Goal: Task Accomplishment & Management: Use online tool/utility

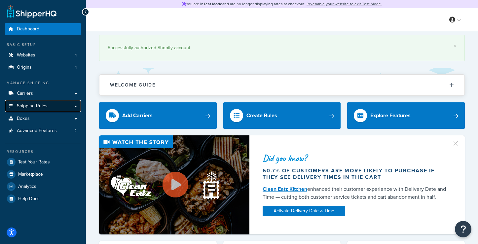
click at [42, 106] on span "Shipping Rules" at bounding box center [32, 106] width 31 height 6
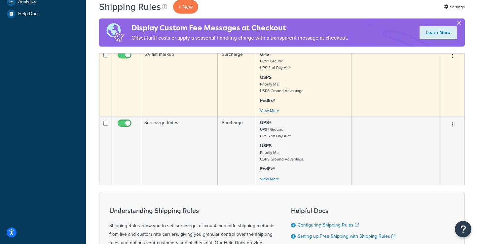
scroll to position [233, 0]
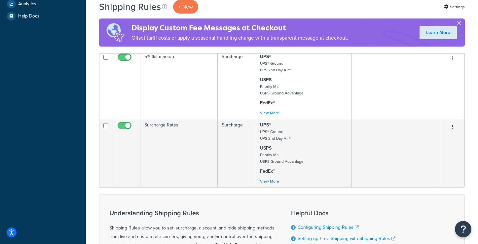
click at [460, 23] on button "button" at bounding box center [459, 24] width 2 height 2
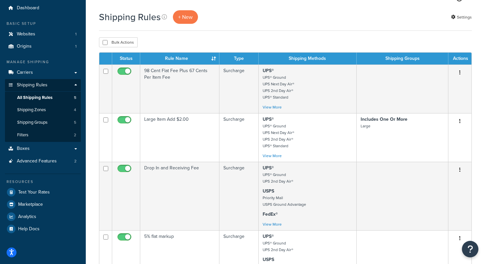
scroll to position [0, 0]
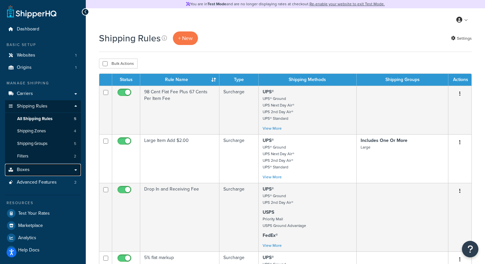
click at [49, 167] on link "Boxes" at bounding box center [43, 169] width 76 height 12
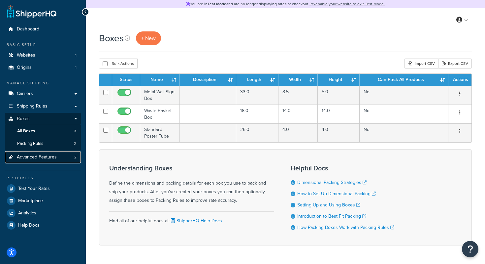
click at [47, 158] on span "Advanced Features" at bounding box center [37, 157] width 40 height 6
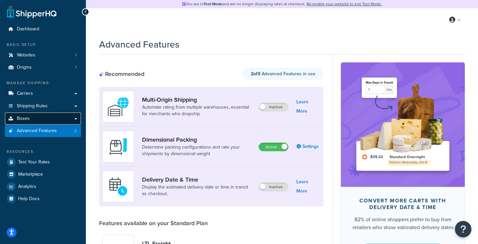
click at [34, 116] on link "Boxes" at bounding box center [43, 119] width 76 height 12
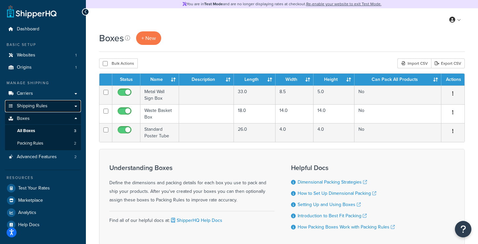
click at [32, 105] on span "Shipping Rules" at bounding box center [32, 106] width 31 height 6
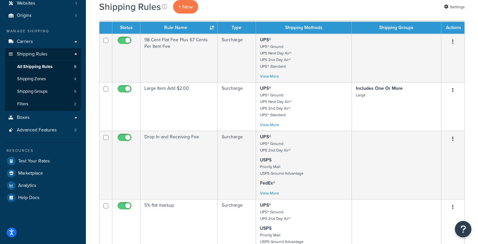
scroll to position [53, 0]
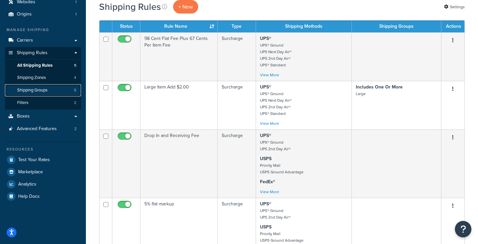
click at [49, 91] on link "Shipping Groups 5" at bounding box center [43, 90] width 76 height 12
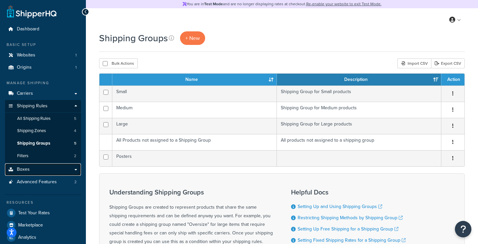
click at [36, 172] on link "Boxes" at bounding box center [43, 169] width 76 height 12
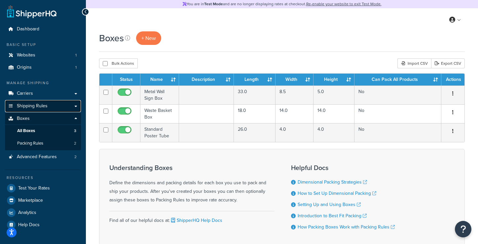
click at [32, 105] on span "Shipping Rules" at bounding box center [32, 106] width 31 height 6
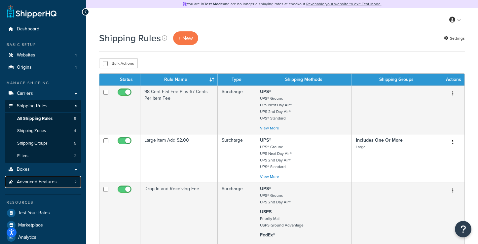
click at [37, 181] on span "Advanced Features" at bounding box center [37, 182] width 40 height 6
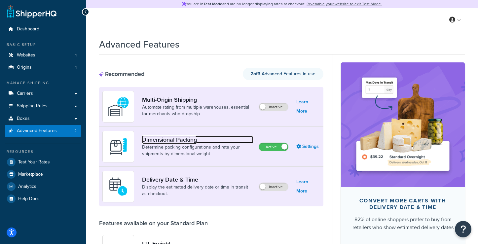
click at [183, 140] on link "Dimensional Packing" at bounding box center [197, 139] width 111 height 7
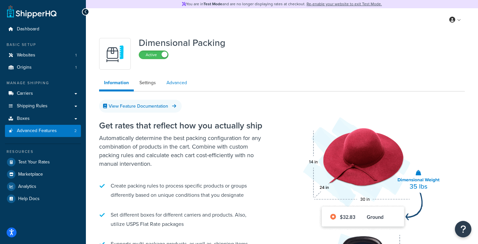
click at [177, 82] on link "Advanced" at bounding box center [176, 82] width 30 height 13
select select "false"
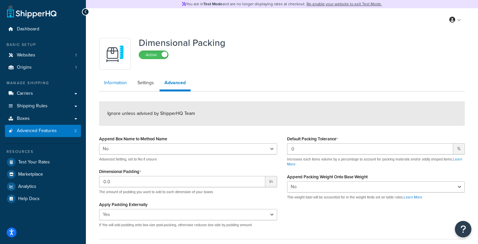
click at [120, 85] on link "Information" at bounding box center [115, 82] width 33 height 13
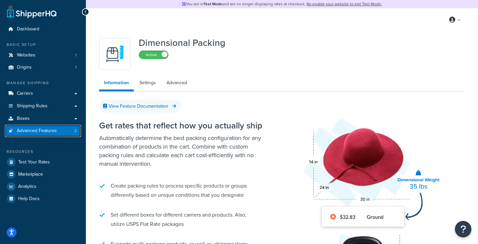
click at [55, 130] on span "Advanced Features" at bounding box center [37, 131] width 40 height 6
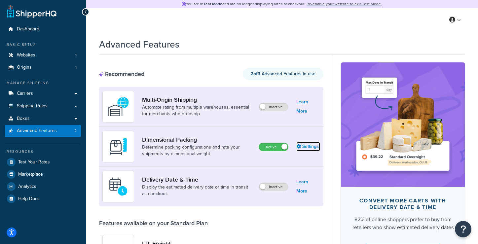
click at [305, 147] on link "Settings" at bounding box center [308, 146] width 24 height 9
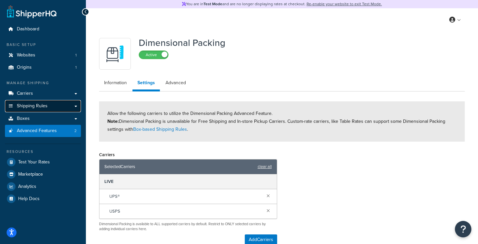
click at [35, 106] on span "Shipping Rules" at bounding box center [32, 106] width 31 height 6
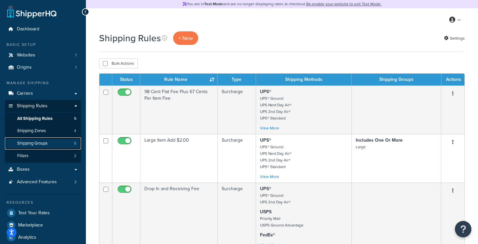
click at [34, 146] on span "Shipping Groups" at bounding box center [32, 144] width 30 height 6
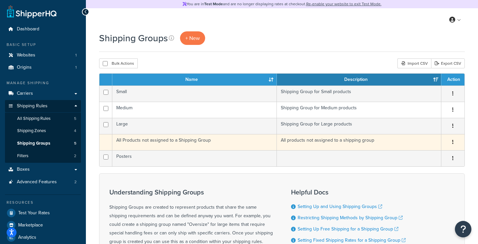
click at [149, 142] on td "All Products not assigned to a Shipping Group" at bounding box center [194, 142] width 164 height 16
click at [150, 141] on td "All Products not assigned to a Shipping Group" at bounding box center [194, 142] width 164 height 16
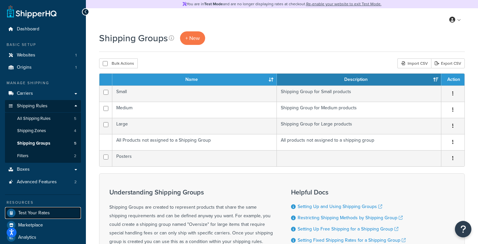
click at [41, 215] on span "Test Your Rates" at bounding box center [34, 213] width 32 height 6
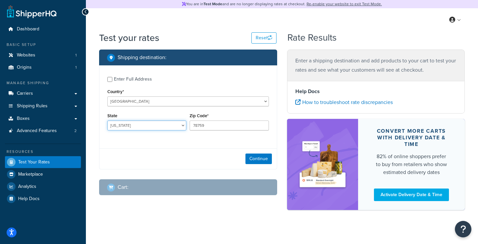
click at [125, 123] on select "Alabama Alaska American Samoa Arizona Arkansas Armed Forces Americas Armed Forc…" at bounding box center [146, 126] width 79 height 10
select select "NY"
click at [107, 121] on select "Alabama Alaska American Samoa Arizona Arkansas Armed Forces Americas Armed Forc…" at bounding box center [146, 126] width 79 height 10
drag, startPoint x: 218, startPoint y: 129, endPoint x: 176, endPoint y: 123, distance: 43.0
click at [175, 123] on div "State Alabama Alaska American Samoa Arizona Arkansas Armed Forces Americas Arme…" at bounding box center [188, 123] width 165 height 24
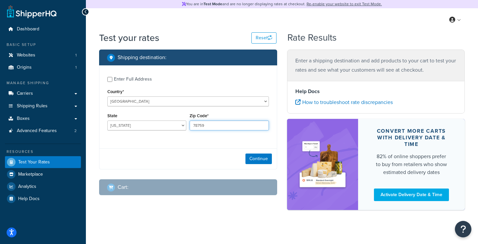
type input "1"
type input "10008"
click at [262, 160] on button "Continue" at bounding box center [258, 159] width 26 height 11
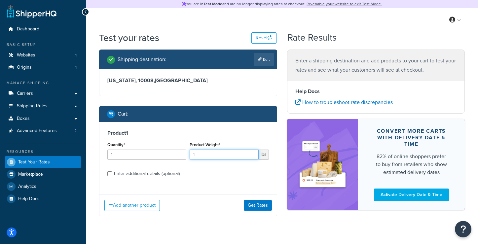
drag, startPoint x: 207, startPoint y: 157, endPoint x: 182, endPoint y: 157, distance: 25.1
click at [182, 157] on div "Quantity* 1 Product Weight* 1 lbs" at bounding box center [188, 152] width 165 height 24
type input ".6"
click at [209, 174] on label "Enter additional details (optional)" at bounding box center [191, 173] width 155 height 11
click at [112, 174] on input "Enter additional details (optional)" at bounding box center [109, 173] width 5 height 5
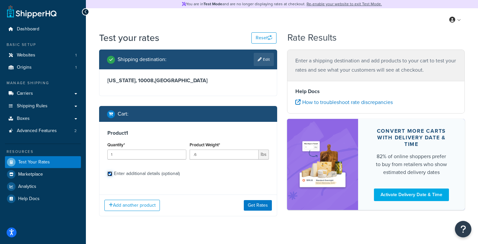
checkbox input "true"
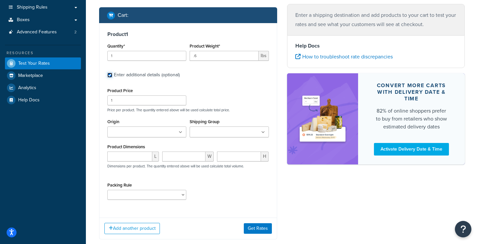
scroll to position [97, 0]
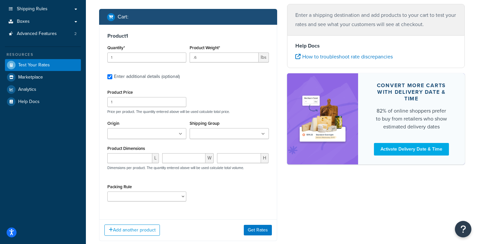
click at [207, 133] on input "Shipping Group" at bounding box center [221, 133] width 58 height 7
click at [234, 217] on div "Product 1 Quantity* 1 Product Weight* .6 lbs Enter additional details (optional…" at bounding box center [188, 133] width 178 height 216
click at [260, 230] on button "Get Rates" at bounding box center [258, 230] width 28 height 11
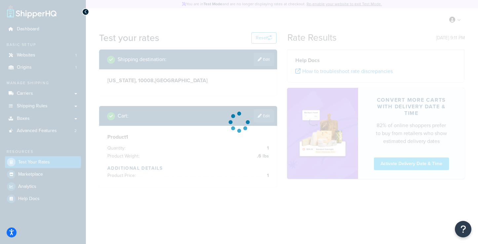
scroll to position [0, 0]
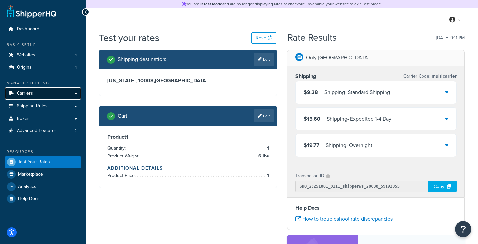
click at [46, 95] on link "Carriers" at bounding box center [43, 94] width 76 height 12
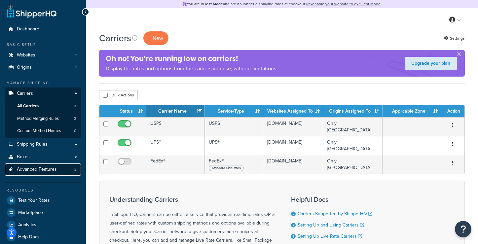
click at [36, 168] on span "Advanced Features" at bounding box center [37, 170] width 40 height 6
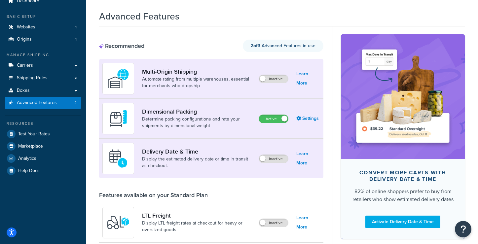
scroll to position [29, 0]
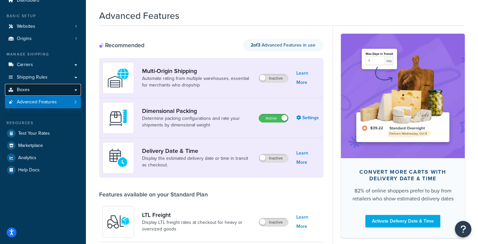
click at [48, 87] on link "Boxes" at bounding box center [43, 90] width 76 height 12
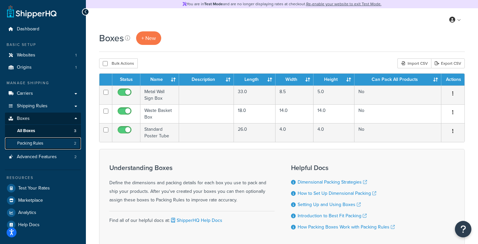
click at [38, 141] on span "Packing Rules" at bounding box center [30, 144] width 26 height 6
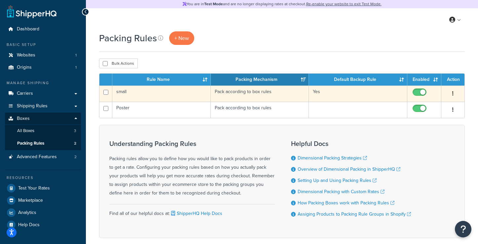
click at [122, 92] on td "small" at bounding box center [161, 94] width 98 height 16
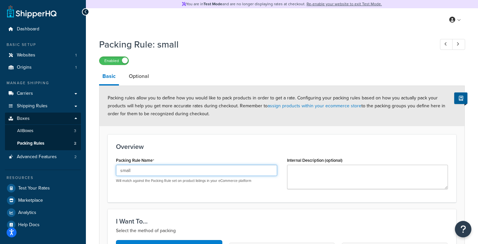
drag, startPoint x: 150, startPoint y: 169, endPoint x: 101, endPoint y: 168, distance: 48.6
click at [185, 146] on h3 "Overview" at bounding box center [282, 146] width 332 height 7
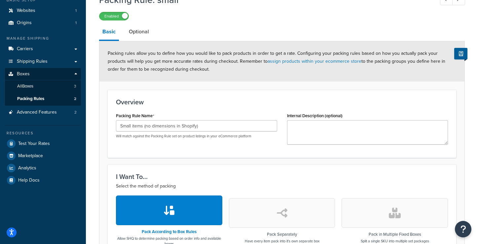
scroll to position [46, 0]
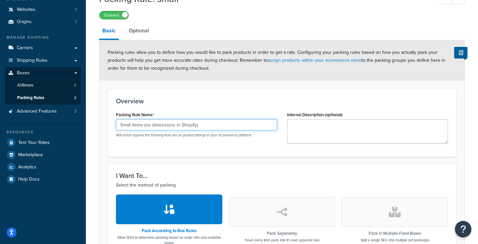
drag, startPoint x: 211, startPoint y: 127, endPoint x: 143, endPoint y: 127, distance: 68.4
click at [143, 127] on input "Small items (no dimensions in Shopify)" at bounding box center [196, 124] width 161 height 11
type input "Small items"
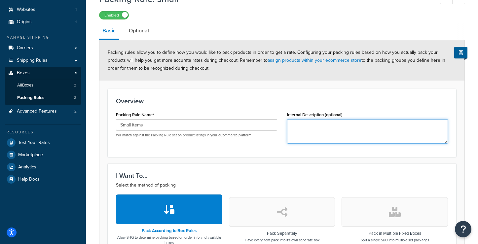
click at [305, 129] on textarea "Internal Description (optional)" at bounding box center [367, 131] width 161 height 24
paste textarea "(no dimensions in Shopify)"
drag, startPoint x: 365, startPoint y: 129, endPoint x: 253, endPoint y: 125, distance: 111.7
click at [253, 125] on div "Packing Rule Name Small items Will match against the Packing Rule set on produc…" at bounding box center [282, 129] width 342 height 39
type textarea "No dimensions in Shopify"
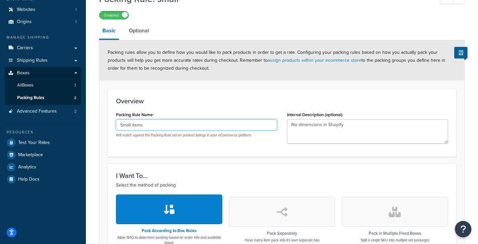
drag, startPoint x: 160, startPoint y: 126, endPoint x: 94, endPoint y: 125, distance: 66.1
click at [94, 125] on div "Packing Rule: small Enabled Basic Optional Packing rules allow you to define ho…" at bounding box center [282, 221] width 392 height 465
click at [144, 127] on input "Small items" at bounding box center [196, 124] width 161 height 11
click at [133, 125] on input "Small items" at bounding box center [196, 124] width 161 height 11
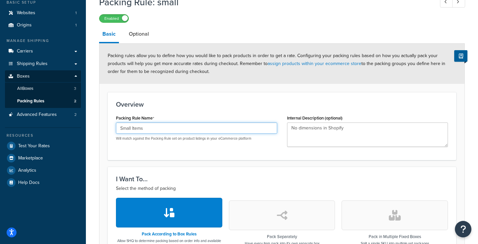
scroll to position [44, 0]
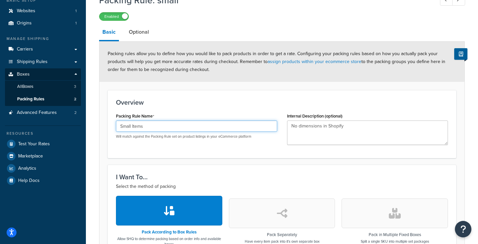
drag, startPoint x: 173, startPoint y: 127, endPoint x: 144, endPoint y: 125, distance: 28.8
click at [144, 126] on input "Small Items" at bounding box center [196, 126] width 161 height 11
type input "Small Items Packing Rule"
click at [181, 153] on div "Overview Packing Rule Name Small Items Packing Rule Will match against the Pack…" at bounding box center [282, 124] width 348 height 68
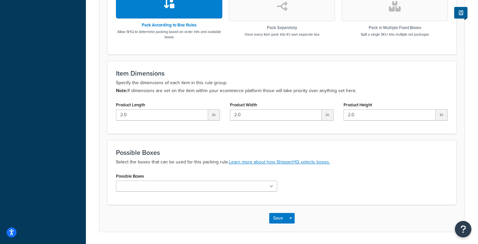
scroll to position [272, 0]
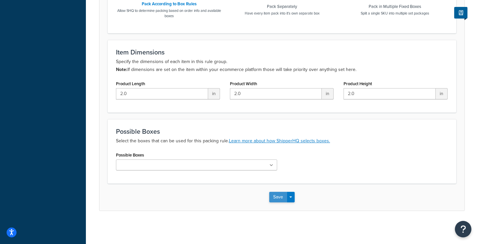
click at [281, 196] on button "Save" at bounding box center [278, 197] width 18 height 11
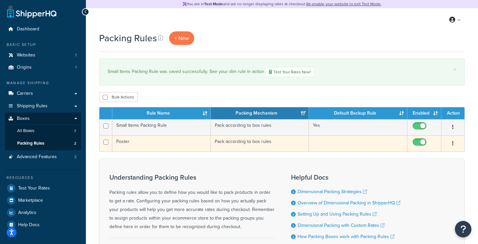
click at [122, 142] on td "Poster" at bounding box center [161, 143] width 98 height 16
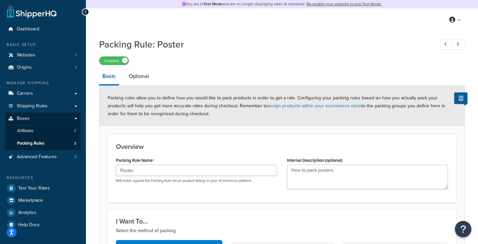
click at [86, 13] on icon at bounding box center [85, 12] width 3 height 5
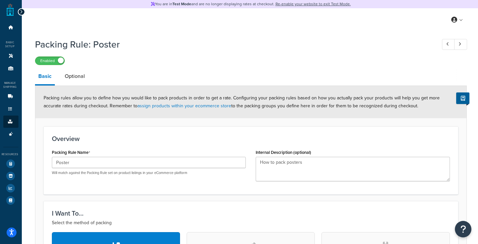
click at [21, 12] on icon at bounding box center [21, 12] width 3 height 5
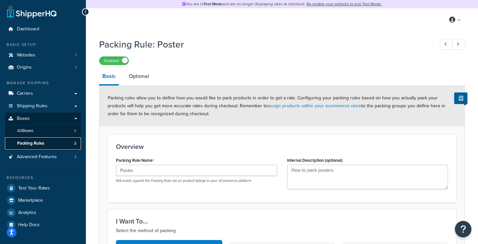
click at [40, 144] on span "Packing Rules" at bounding box center [30, 144] width 27 height 6
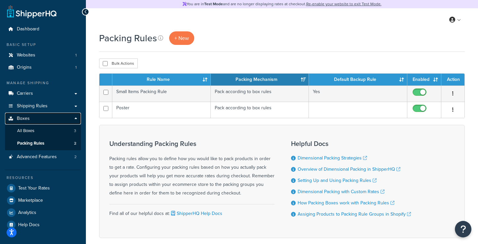
click at [42, 117] on link "Boxes" at bounding box center [43, 119] width 76 height 12
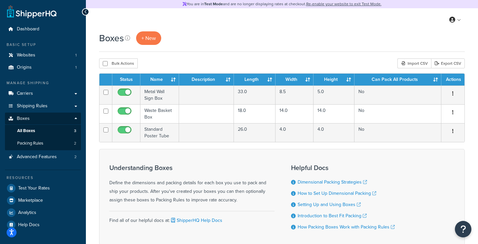
drag, startPoint x: 35, startPoint y: 14, endPoint x: 189, endPoint y: 0, distance: 153.9
click at [0, 0] on div "Dashboard Basic Setup Websites 1 Origins 1 Manage Shipping Carriers Carriers Al…" at bounding box center [43, 142] width 86 height 285
drag, startPoint x: 30, startPoint y: 30, endPoint x: 129, endPoint y: 0, distance: 103.4
click at [0, 0] on div "Dashboard Basic Setup Websites 1 Origins 1 Manage Shipping Carriers Carriers Al…" at bounding box center [43, 142] width 86 height 285
click at [40, 104] on span "Shipping Rules" at bounding box center [32, 106] width 31 height 6
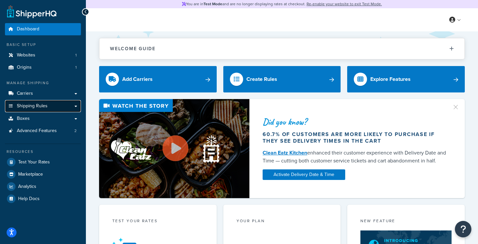
click at [39, 108] on span "Shipping Rules" at bounding box center [32, 106] width 31 height 6
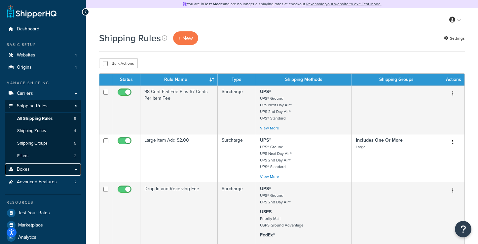
click at [26, 174] on link "Boxes" at bounding box center [43, 169] width 76 height 12
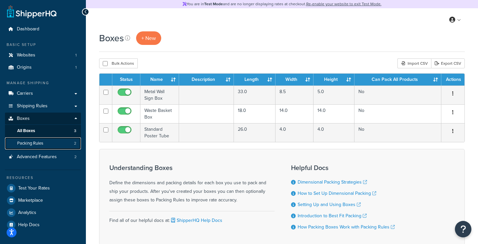
click at [47, 142] on link "Packing Rules 2" at bounding box center [43, 143] width 76 height 12
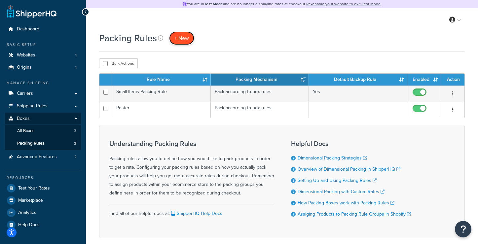
click at [181, 39] on span "+ New" at bounding box center [181, 38] width 15 height 8
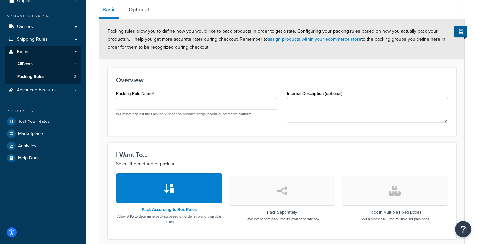
scroll to position [105, 0]
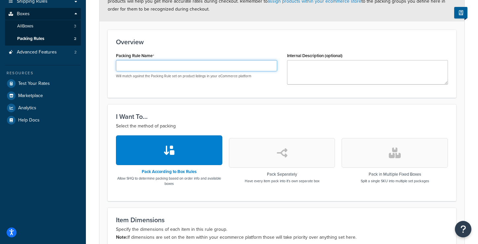
click at [173, 64] on input "Packing Rule Name" at bounding box center [196, 65] width 161 height 11
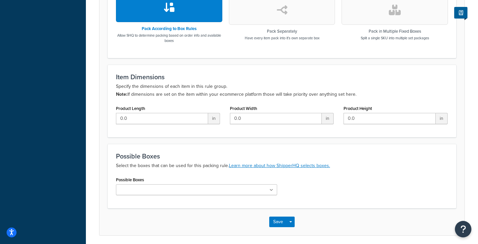
scroll to position [272, 0]
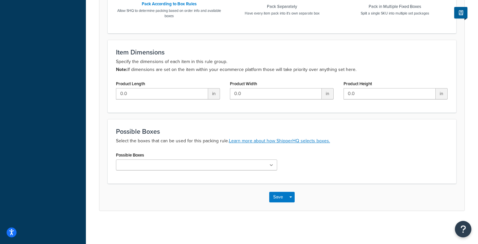
type input "Wall Sign Packing Rule"
click at [156, 163] on input "Possible Boxes" at bounding box center [147, 165] width 58 height 7
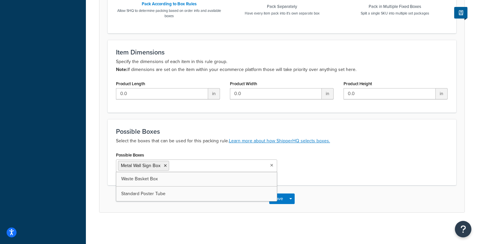
click at [326, 171] on div "Possible Boxes Metal Wall Sign Box Waste Basket Box Standard Poster Tube" at bounding box center [282, 163] width 342 height 27
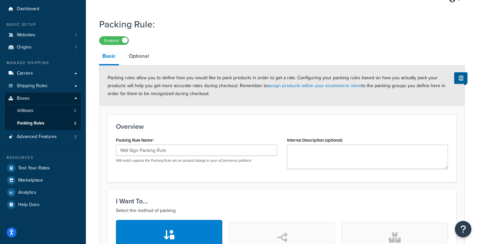
scroll to position [0, 0]
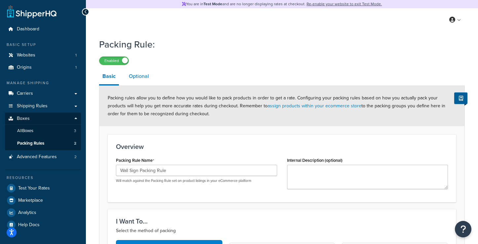
click at [140, 77] on link "Optional" at bounding box center [138, 76] width 27 height 16
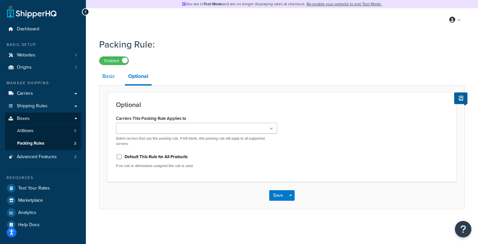
click at [112, 77] on link "Basic" at bounding box center [108, 76] width 19 height 16
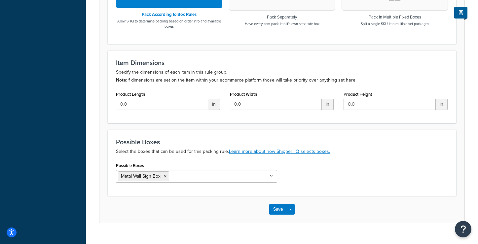
scroll to position [263, 0]
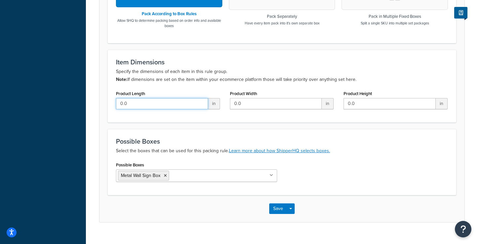
drag, startPoint x: 148, startPoint y: 103, endPoint x: 95, endPoint y: 97, distance: 53.9
click at [94, 97] on div "Packing Rule: Enabled Basic Optional Packing rules allow you to define how you …" at bounding box center [282, 5] width 392 height 467
type input "30"
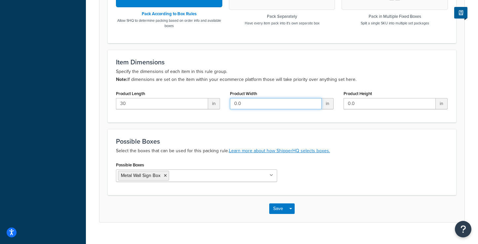
click at [251, 105] on input "0.0" at bounding box center [276, 103] width 92 height 11
drag, startPoint x: 251, startPoint y: 105, endPoint x: 212, endPoint y: 105, distance: 39.3
click at [212, 105] on div "Product Length 30 in Product Width 0.0 in Product Height 0.0 in" at bounding box center [282, 101] width 342 height 25
type input "6"
click at [299, 92] on div "Product Width 6 in" at bounding box center [282, 99] width 104 height 20
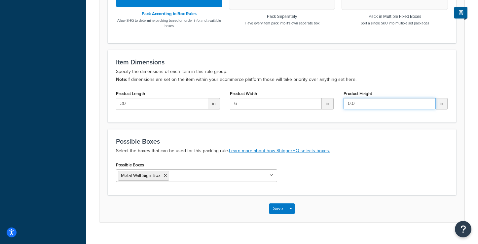
click at [372, 106] on input "0.0" at bounding box center [389, 103] width 92 height 11
drag, startPoint x: 372, startPoint y: 106, endPoint x: 329, endPoint y: 106, distance: 43.3
click at [329, 106] on div "Product Length 30 in Product Width 6 in Product Height 0.0 in" at bounding box center [282, 101] width 342 height 25
type input "1"
click at [415, 75] on p "Specify the dimensions of each item in this rule group. Note: If dimensions are…" at bounding box center [282, 76] width 332 height 16
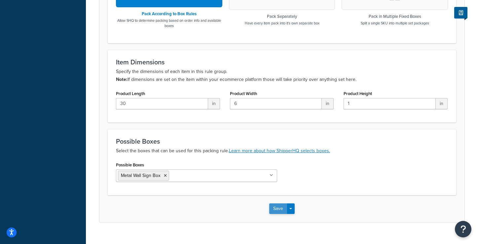
click at [280, 209] on button "Save" at bounding box center [278, 208] width 18 height 11
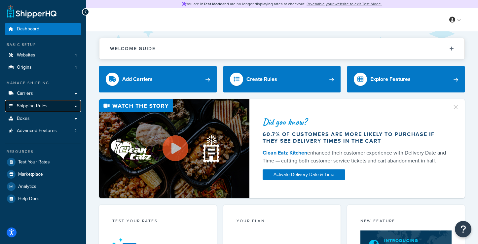
click at [32, 104] on span "Shipping Rules" at bounding box center [32, 106] width 31 height 6
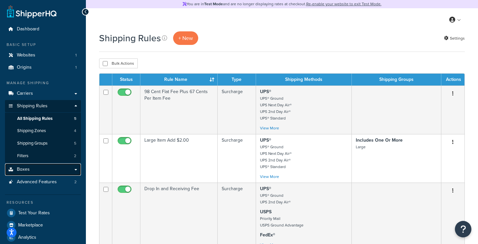
click at [36, 165] on link "Boxes" at bounding box center [43, 169] width 76 height 12
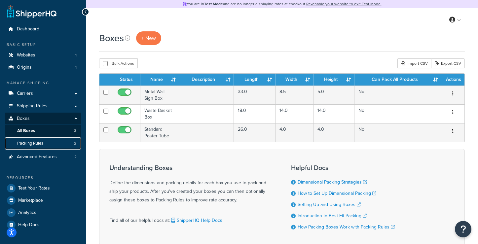
click at [41, 142] on span "Packing Rules" at bounding box center [30, 144] width 26 height 6
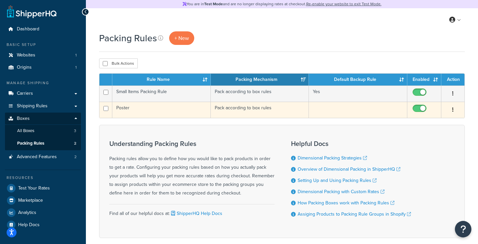
click at [121, 107] on td "Poster" at bounding box center [161, 110] width 98 height 16
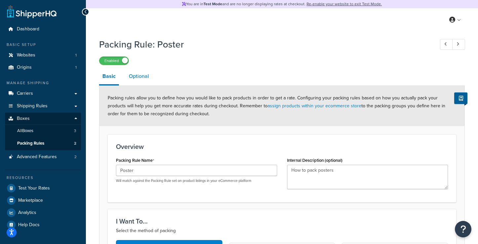
click at [142, 75] on link "Optional" at bounding box center [138, 76] width 27 height 16
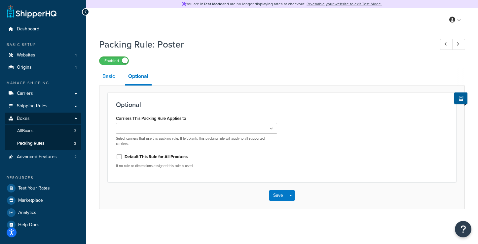
click at [109, 77] on link "Basic" at bounding box center [108, 76] width 19 height 16
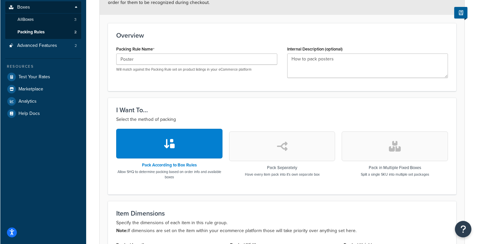
scroll to position [133, 0]
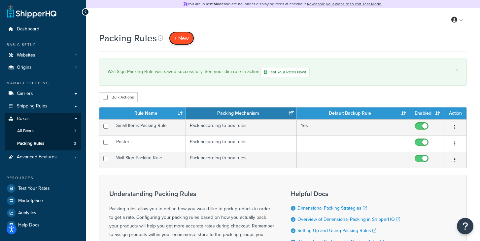
click at [183, 37] on span "+ New" at bounding box center [181, 38] width 15 height 8
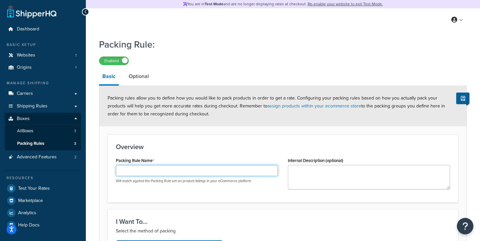
click at [183, 170] on input "Packing Rule Name" at bounding box center [197, 170] width 162 height 11
type input "Waste Basket Packing Rule"
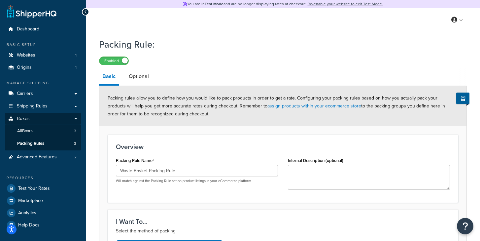
click at [292, 138] on div "Overview Packing Rule Name Waste Basket Packing Rule Will match against the Pac…" at bounding box center [283, 168] width 351 height 68
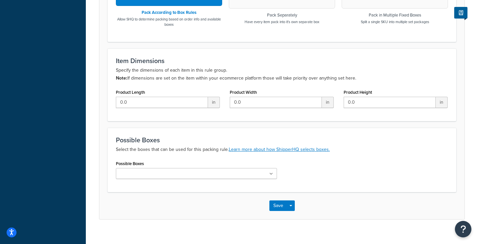
scroll to position [272, 0]
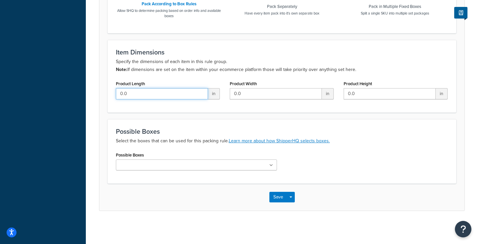
drag, startPoint x: 138, startPoint y: 93, endPoint x: 105, endPoint y: 93, distance: 33.7
click at [105, 93] on form "Packing rules allow you to define how you would like to pack products in order …" at bounding box center [281, 11] width 365 height 397
type input "15"
click at [274, 96] on input "0.0" at bounding box center [276, 93] width 92 height 11
drag, startPoint x: 274, startPoint y: 96, endPoint x: 208, endPoint y: 93, distance: 66.1
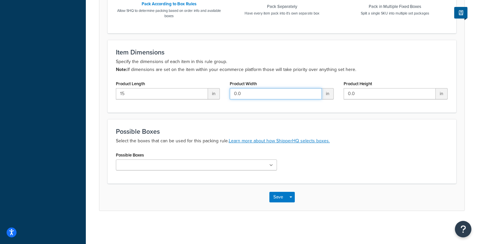
click at [208, 93] on div "Product Length 15 in Product Width 0.0 in Product Height 0.0 in" at bounding box center [282, 91] width 342 height 25
type input "11.5"
click at [370, 93] on input "0.0" at bounding box center [390, 93] width 92 height 11
drag, startPoint x: 373, startPoint y: 94, endPoint x: 303, endPoint y: 94, distance: 70.7
click at [303, 94] on div "Product Length 15 in Product Width 11.5 in Product Height 0.0 in" at bounding box center [282, 91] width 342 height 25
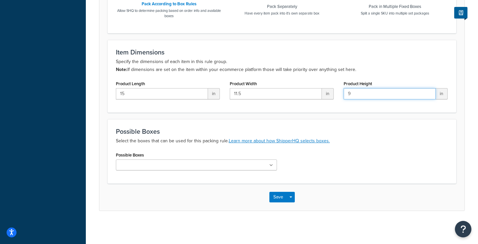
type input "9"
click at [362, 112] on div "Item Dimensions Specify the dimensions of each item in this rule group. Note: I…" at bounding box center [282, 76] width 349 height 73
click at [181, 162] on ul at bounding box center [196, 165] width 161 height 11
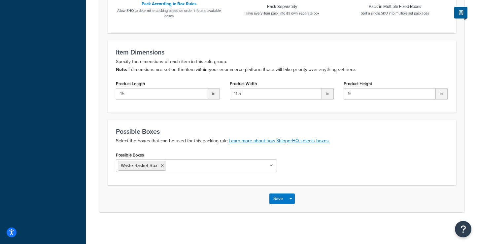
click at [347, 150] on div "Possible Boxes Waste Basket Box Metal Wall Sign Box Standard Poster Tube" at bounding box center [282, 163] width 342 height 27
click at [281, 196] on button "Save" at bounding box center [278, 199] width 18 height 11
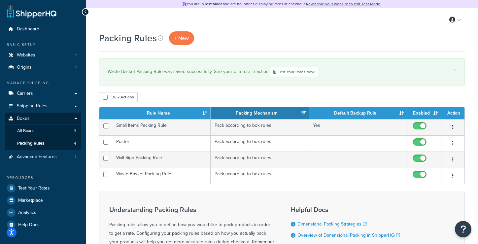
click at [321, 34] on div "Packing Rules + New" at bounding box center [282, 38] width 366 height 14
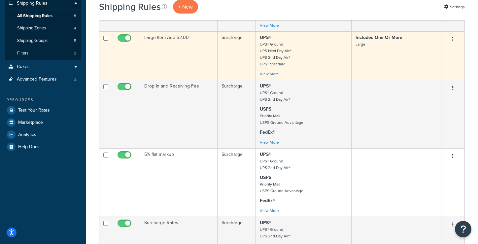
scroll to position [103, 0]
click at [164, 49] on td "Large Item Add $2.00" at bounding box center [178, 55] width 77 height 49
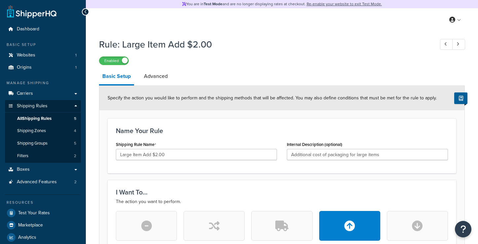
select select "ITEM"
click at [86, 12] on icon at bounding box center [85, 12] width 3 height 5
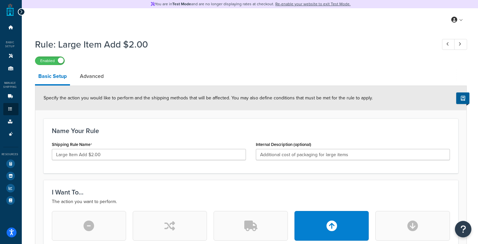
click at [22, 11] on icon at bounding box center [21, 12] width 3 height 5
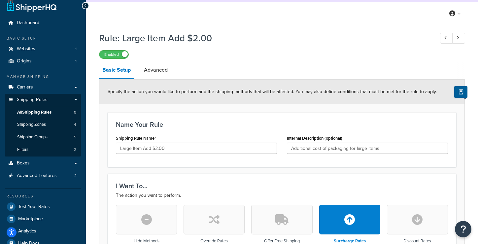
scroll to position [7, 0]
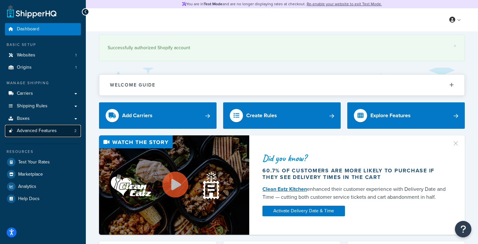
click at [40, 135] on link "Advanced Features 2" at bounding box center [43, 131] width 76 height 12
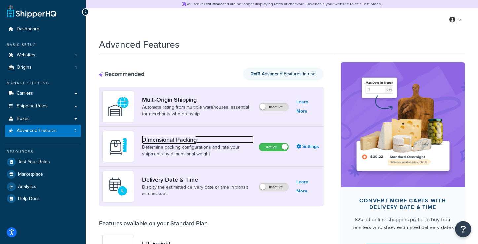
click at [174, 140] on link "Dimensional Packing" at bounding box center [198, 139] width 112 height 7
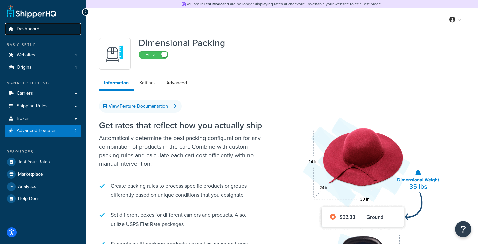
click at [34, 27] on span "Dashboard" at bounding box center [28, 29] width 22 height 6
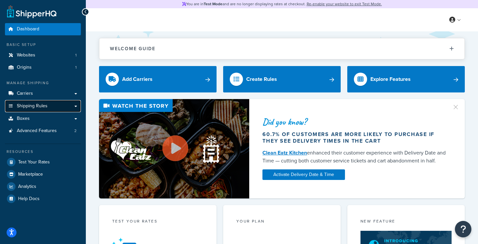
click at [39, 107] on span "Shipping Rules" at bounding box center [32, 106] width 31 height 6
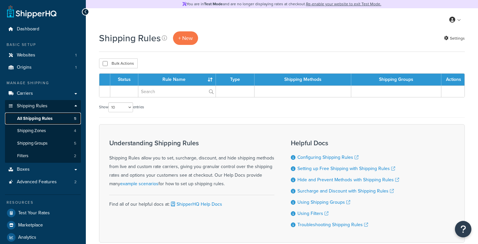
click at [33, 120] on span "All Shipping Rules" at bounding box center [34, 119] width 35 height 6
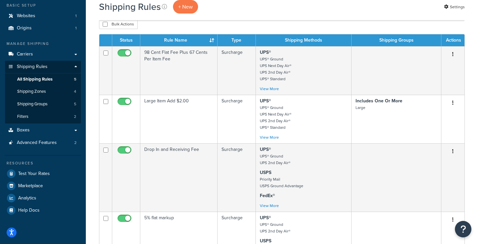
scroll to position [39, 0]
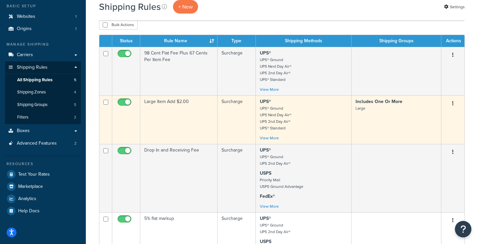
click at [166, 116] on td "Large Item Add $2.00" at bounding box center [178, 119] width 77 height 49
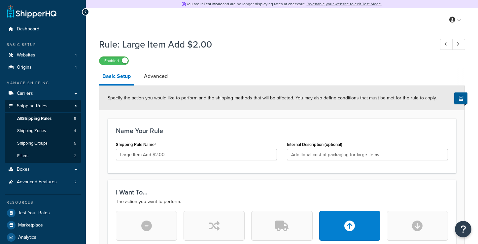
select select "ITEM"
click at [86, 11] on icon at bounding box center [85, 12] width 3 height 5
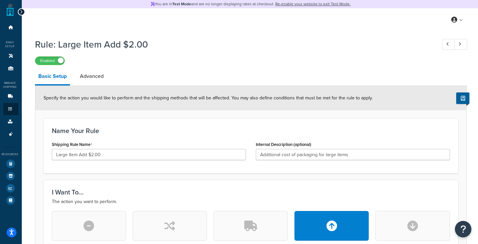
click at [22, 10] on icon at bounding box center [21, 12] width 3 height 5
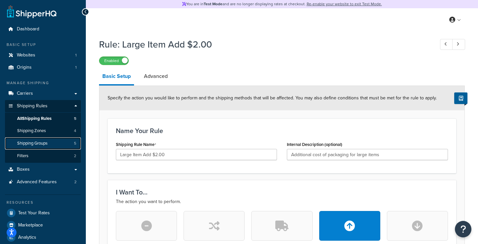
click at [35, 145] on span "Shipping Groups" at bounding box center [32, 144] width 30 height 6
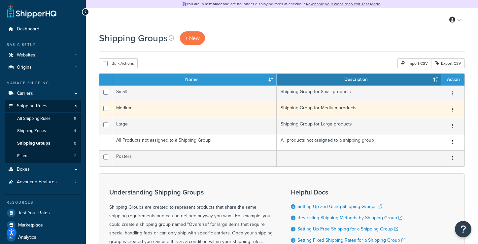
click at [145, 111] on td "Medium" at bounding box center [194, 110] width 164 height 16
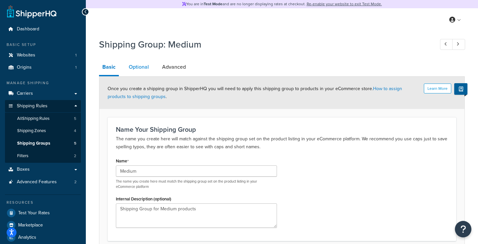
click at [142, 68] on link "Optional" at bounding box center [138, 67] width 27 height 16
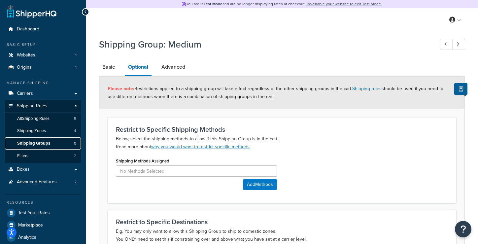
click at [44, 144] on span "Shipping Groups" at bounding box center [33, 144] width 33 height 6
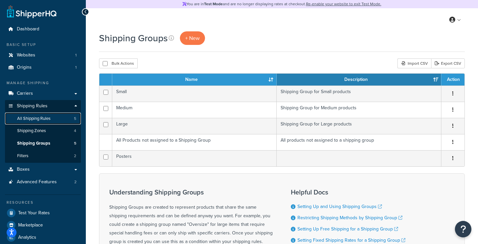
click at [53, 120] on link "All Shipping Rules 5" at bounding box center [43, 119] width 76 height 12
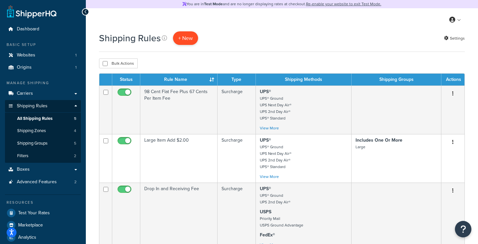
click at [186, 39] on p "+ New" at bounding box center [185, 38] width 25 height 14
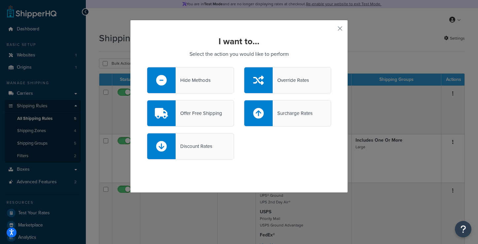
click at [284, 113] on div "Surcharge Rates" at bounding box center [293, 113] width 40 height 9
click at [0, 0] on input "Surcharge Rates" at bounding box center [0, 0] width 0 height 0
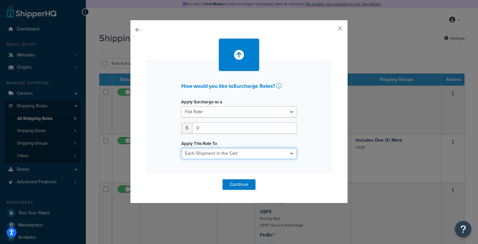
click at [243, 154] on select "Each Shipment in the Cart Each Shipping Group in the Cart Each Item within a Sh…" at bounding box center [239, 153] width 116 height 11
click at [232, 125] on input "0" at bounding box center [244, 128] width 105 height 11
drag, startPoint x: 232, startPoint y: 125, endPoint x: 170, endPoint y: 130, distance: 62.6
click at [170, 130] on div "How would you like to Surcharge Rates ? Apply Surcharge as a Flat Rate Percenta…" at bounding box center [239, 116] width 184 height 113
type input ".80"
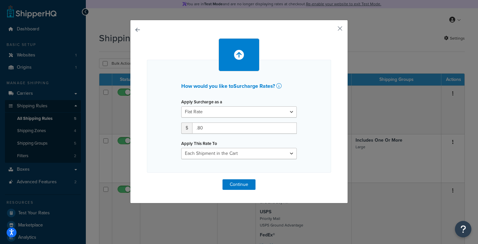
click at [260, 94] on div "How would you like to Surcharge Rates ? Apply Surcharge as a Flat Rate Percenta…" at bounding box center [239, 121] width 116 height 76
click at [236, 182] on button "Continue" at bounding box center [239, 184] width 33 height 11
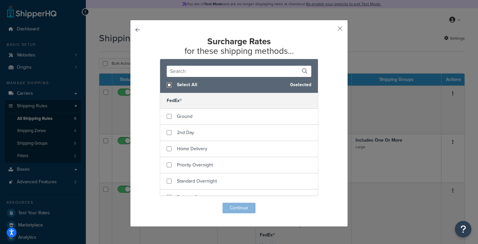
click at [168, 85] on input "checkbox" at bounding box center [169, 85] width 5 height 5
checkbox input "true"
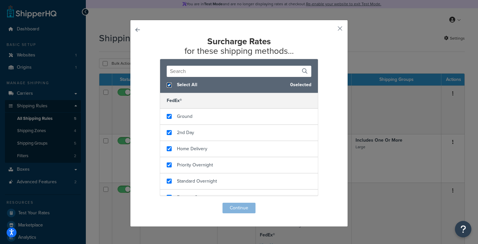
checkbox input "true"
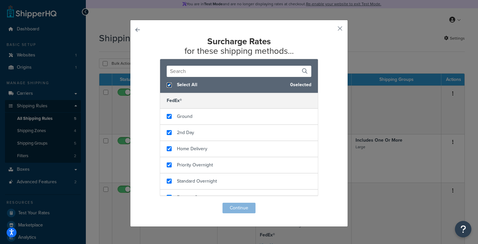
checkbox input "true"
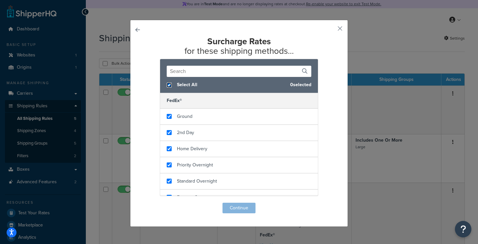
checkbox input "true"
click at [236, 207] on button "Continue" at bounding box center [239, 208] width 33 height 11
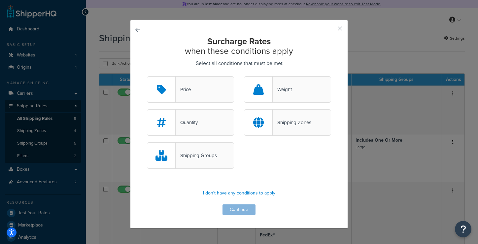
click at [206, 153] on div "Shipping Groups" at bounding box center [196, 155] width 41 height 9
click at [0, 0] on input "Shipping Groups" at bounding box center [0, 0] width 0 height 0
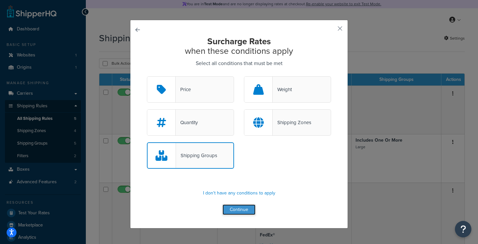
click at [250, 212] on button "Continue" at bounding box center [239, 209] width 33 height 11
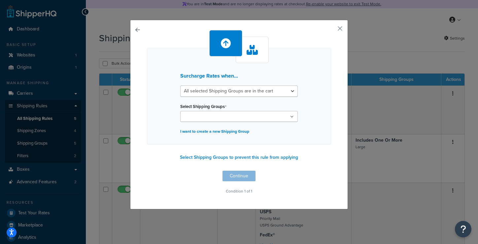
click at [227, 115] on input "Select Shipping Groups" at bounding box center [211, 116] width 58 height 7
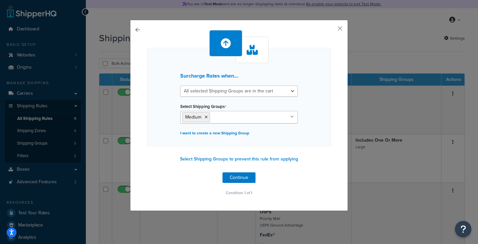
click at [313, 124] on div "Surcharge Rates when... All selected Shipping Groups are in the cart Any select…" at bounding box center [239, 97] width 184 height 98
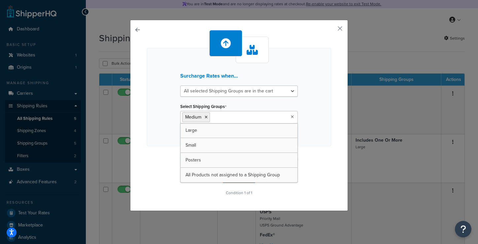
click at [236, 120] on input "Select Shipping Groups" at bounding box center [241, 116] width 58 height 7
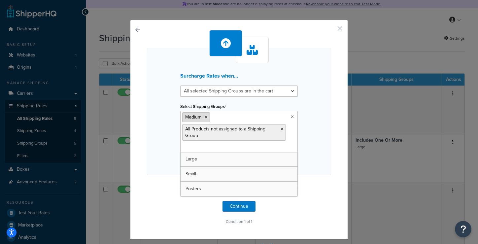
click at [205, 117] on icon at bounding box center [206, 117] width 3 height 4
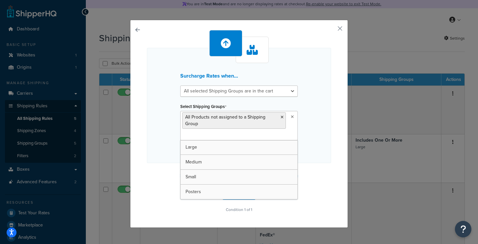
click at [309, 127] on div "Surcharge Rates when... All selected Shipping Groups are in the cart Any select…" at bounding box center [239, 105] width 184 height 115
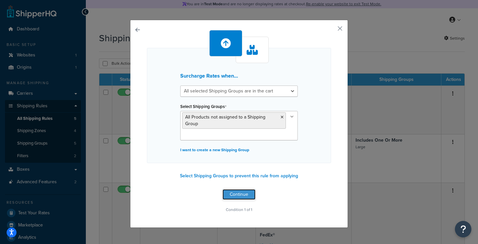
click at [239, 196] on button "Continue" at bounding box center [239, 194] width 33 height 11
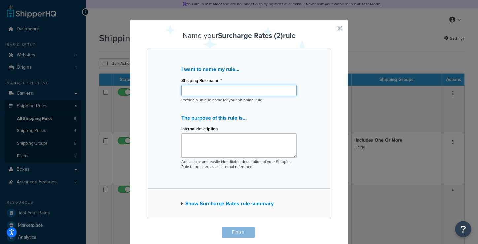
click at [217, 92] on input "Shipping Rule name *" at bounding box center [239, 90] width 116 height 11
type input "N"
click at [185, 90] on input "Packaging Fee" at bounding box center [239, 90] width 116 height 11
type input "Standard Packaging Fee"
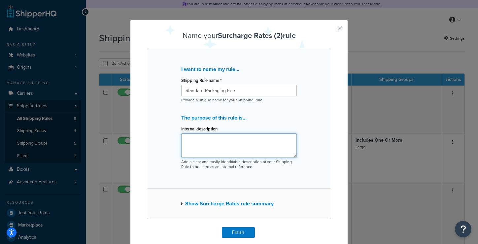
click at [239, 136] on textarea "Internal description" at bounding box center [239, 145] width 116 height 24
click at [204, 138] on textarea "Flat $.80 for non-large items" at bounding box center [239, 145] width 116 height 24
click at [284, 141] on textarea "Flat $.80 packaging fee for non-large items" at bounding box center [239, 145] width 116 height 24
type textarea "Flat $.80 packaging fee for non-large items"
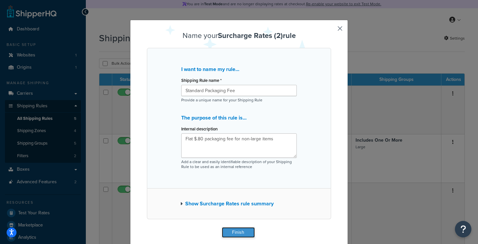
click at [233, 232] on button "Finish" at bounding box center [238, 232] width 33 height 11
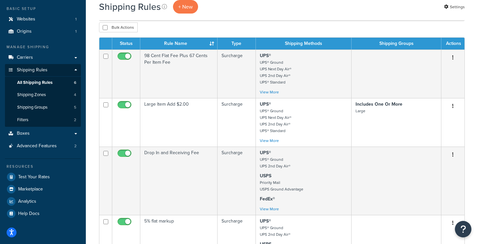
scroll to position [36, 0]
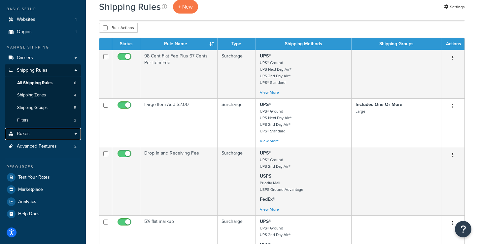
click at [29, 137] on link "Boxes" at bounding box center [43, 134] width 76 height 12
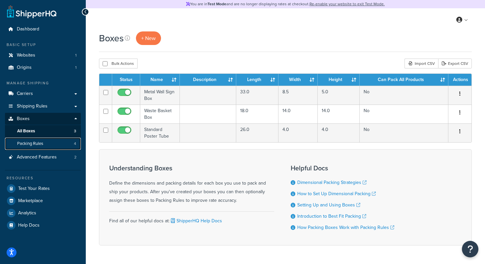
click at [30, 142] on span "Packing Rules" at bounding box center [30, 144] width 26 height 6
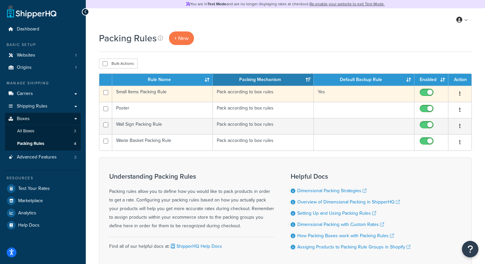
click at [124, 94] on td "Small Items Packing Rule" at bounding box center [162, 94] width 101 height 16
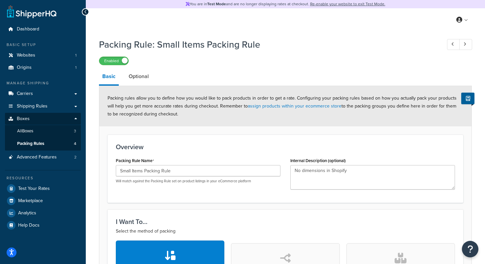
click at [83, 12] on div at bounding box center [85, 11] width 7 height 7
click at [85, 10] on icon at bounding box center [85, 12] width 3 height 5
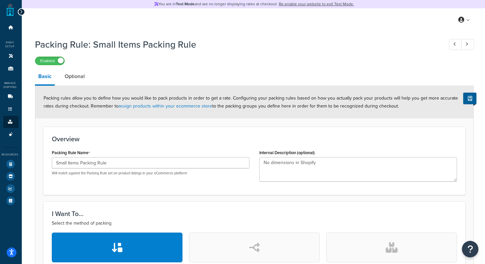
click at [25, 13] on div "My Profile Billing Global Settings Contact Us Logout" at bounding box center [255, 19] width 466 height 23
click at [20, 12] on icon at bounding box center [21, 12] width 3 height 5
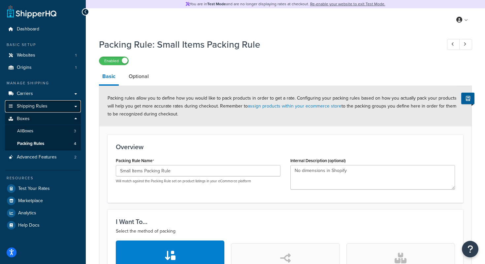
click at [38, 106] on span "Shipping Rules" at bounding box center [32, 106] width 31 height 6
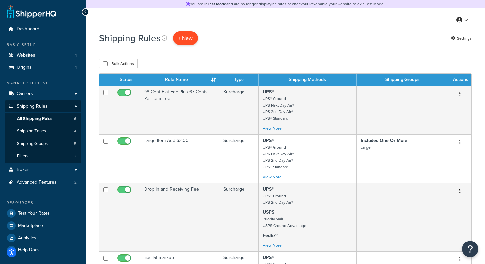
click at [190, 38] on p "+ New" at bounding box center [185, 38] width 25 height 14
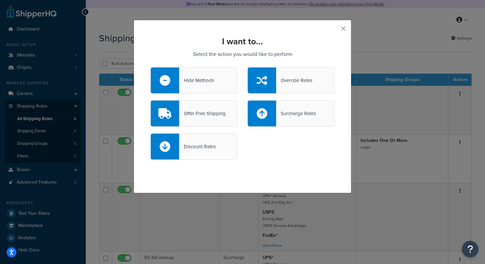
click at [311, 113] on div "Surcharge Rates" at bounding box center [296, 113] width 40 height 9
click at [0, 0] on input "Surcharge Rates" at bounding box center [0, 0] width 0 height 0
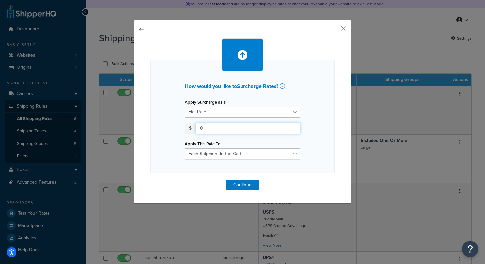
click at [223, 132] on input "0" at bounding box center [248, 128] width 105 height 11
drag, startPoint x: 211, startPoint y: 128, endPoint x: 155, endPoint y: 128, distance: 56.8
click at [155, 128] on div "How would you like to Surcharge Rates ? Apply Surcharge as a Flat Rate Percenta…" at bounding box center [243, 116] width 184 height 113
type input "2.00"
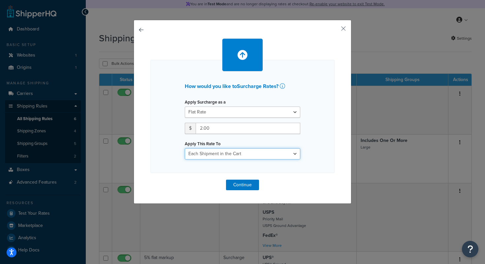
click at [218, 155] on select "Each Shipment in the Cart Each Shipping Group in the Cart Each Item within a Sh…" at bounding box center [243, 153] width 116 height 11
select select "SHIPPING_GROUP"
click at [185, 148] on select "Each Shipment in the Cart Each Shipping Group in the Cart Each Item within a Sh…" at bounding box center [243, 153] width 116 height 11
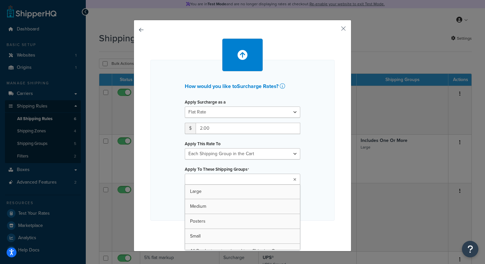
click at [228, 179] on input "Apply To These Shipping Groups" at bounding box center [216, 179] width 58 height 7
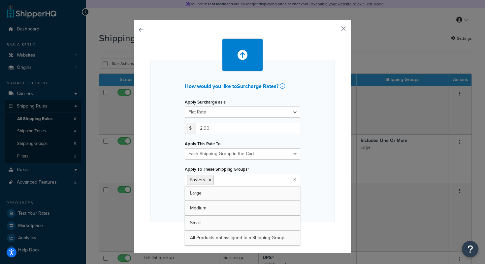
click at [322, 184] on div "How would you like to Surcharge Rates ? Apply Surcharge as a Flat Rate Percenta…" at bounding box center [243, 141] width 184 height 162
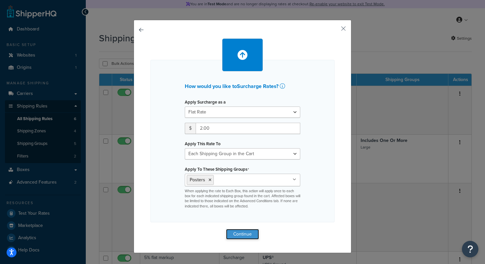
click at [242, 235] on button "Continue" at bounding box center [242, 234] width 33 height 11
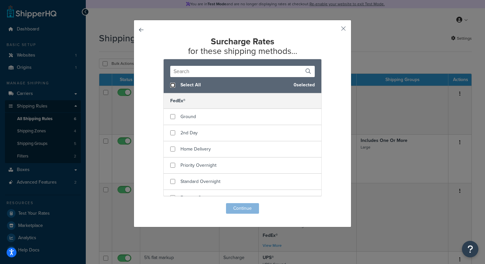
click at [171, 85] on input "checkbox" at bounding box center [172, 85] width 5 height 5
checkbox input "true"
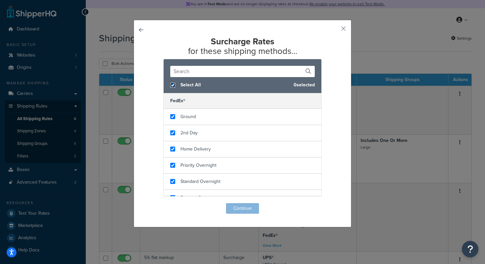
checkbox input "true"
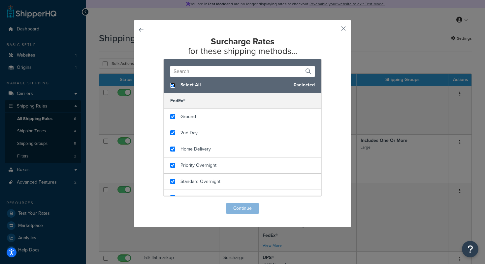
checkbox input "true"
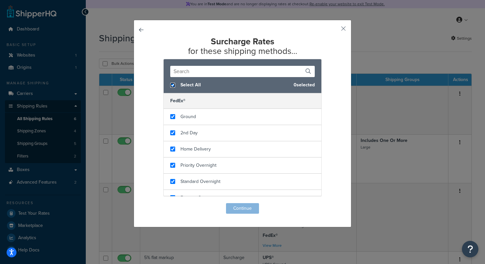
checkbox input "true"
click at [253, 207] on button "Continue" at bounding box center [242, 208] width 33 height 11
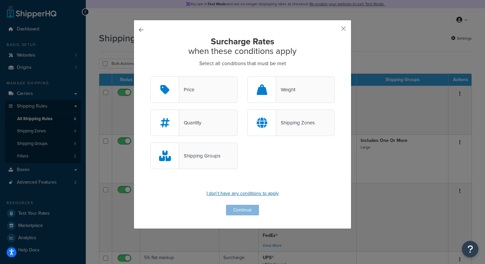
click at [242, 193] on p "I don't have any conditions to apply" at bounding box center [243, 193] width 184 height 9
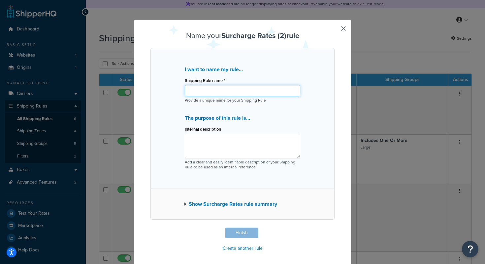
click at [204, 87] on input "Shipping Rule name *" at bounding box center [243, 90] width 116 height 11
type input "Poster Packaging Fee"
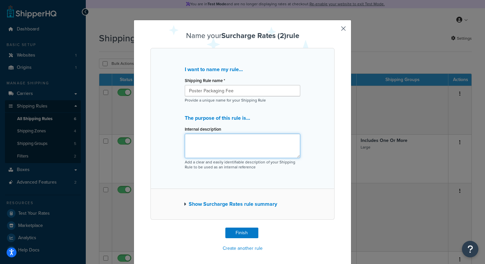
click at [200, 142] on textarea "Internal description" at bounding box center [243, 145] width 116 height 24
type textarea "Flat $2.00 fee for poster tube"
click at [228, 203] on button "Show Surcharge Rates rule summary" at bounding box center [230, 203] width 93 height 9
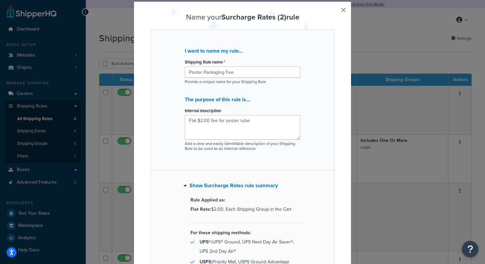
click at [224, 186] on button "Show Surcharge Rates rule summary" at bounding box center [231, 185] width 94 height 9
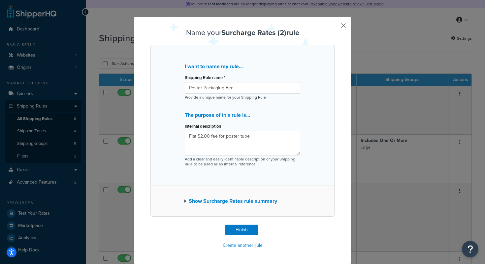
scroll to position [3, 0]
click at [242, 231] on button "Finish" at bounding box center [242, 229] width 33 height 11
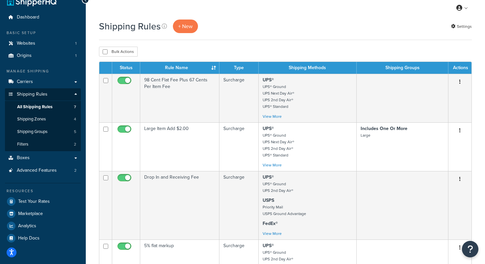
scroll to position [11, 0]
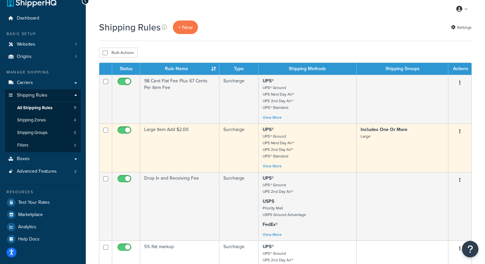
click at [171, 130] on td "Large Item Add $2.00" at bounding box center [179, 147] width 79 height 49
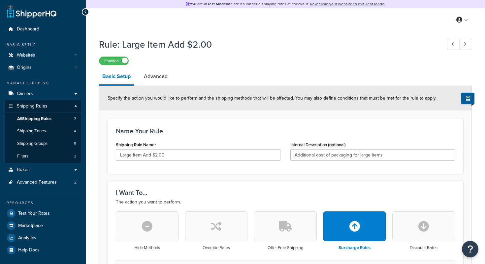
select select "ITEM"
click at [85, 10] on icon at bounding box center [85, 12] width 3 height 5
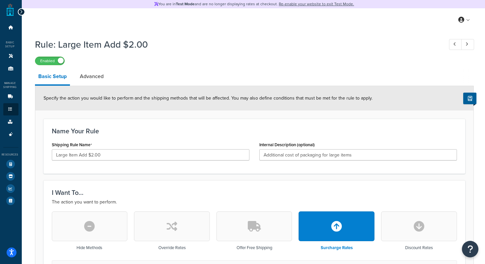
click at [23, 11] on div at bounding box center [21, 11] width 7 height 7
click at [21, 13] on icon at bounding box center [21, 12] width 3 height 5
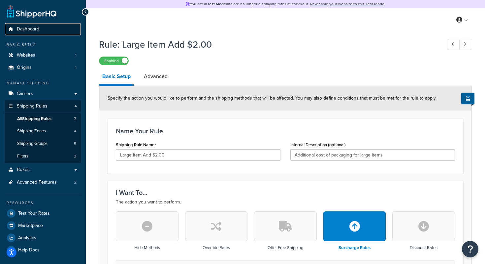
click at [23, 30] on span "Dashboard" at bounding box center [28, 29] width 22 height 6
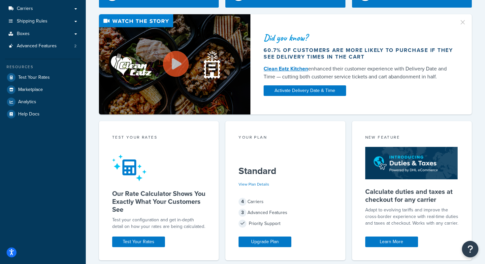
scroll to position [87, 0]
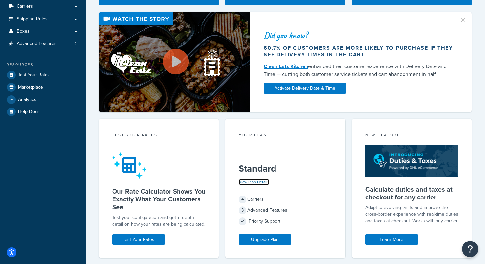
click at [257, 183] on link "View Plan Details" at bounding box center [254, 182] width 31 height 6
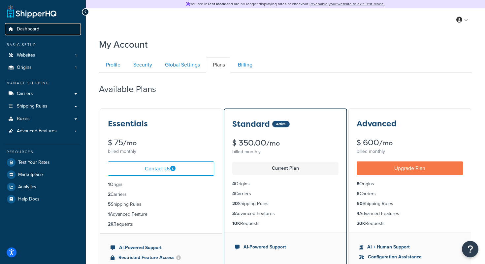
click at [45, 28] on link "Dashboard" at bounding box center [43, 29] width 76 height 12
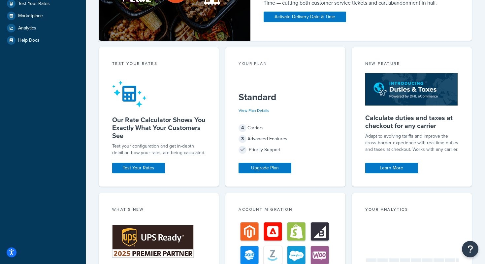
scroll to position [160, 0]
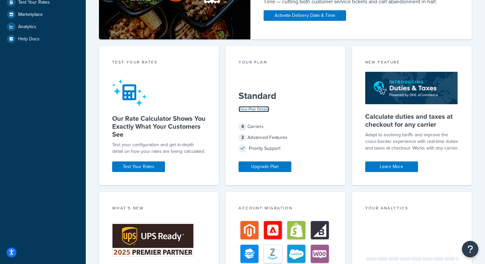
click at [246, 108] on link "View Plan Details" at bounding box center [254, 109] width 31 height 6
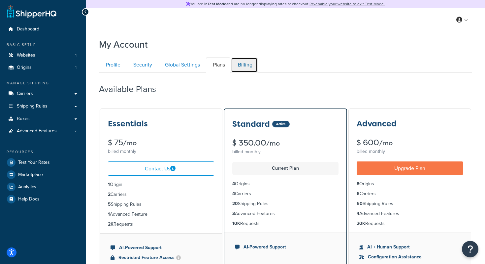
click at [246, 63] on link "Billing" at bounding box center [244, 64] width 27 height 15
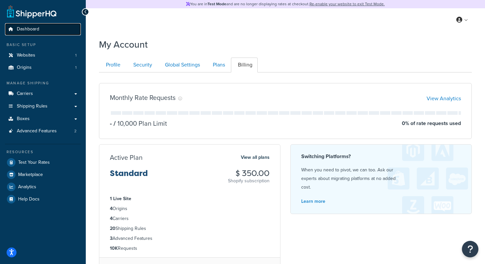
click at [29, 31] on span "Dashboard" at bounding box center [28, 29] width 22 height 6
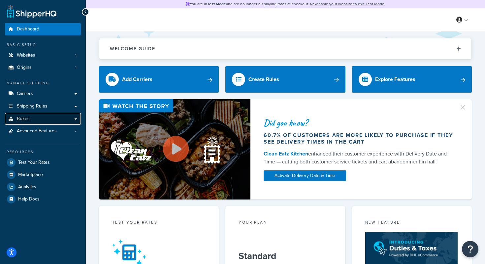
click at [41, 116] on link "Boxes" at bounding box center [43, 119] width 76 height 12
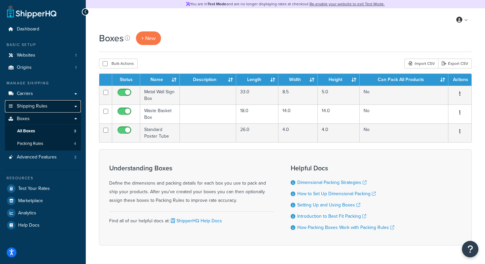
click at [28, 105] on span "Shipping Rules" at bounding box center [32, 106] width 31 height 6
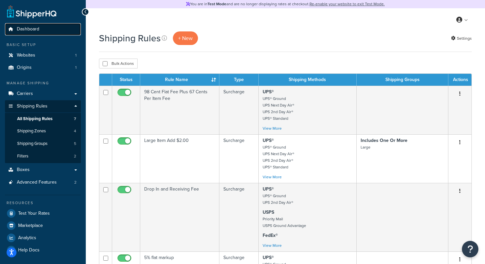
click at [34, 26] on span "Dashboard" at bounding box center [28, 29] width 22 height 6
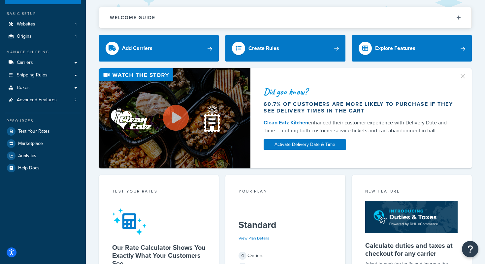
scroll to position [22, 0]
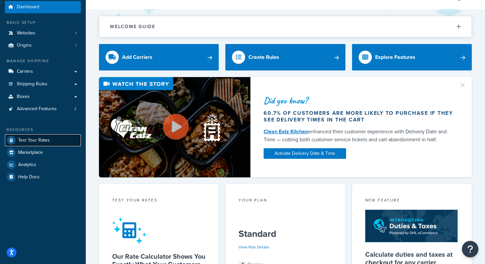
click at [32, 137] on span "Test Your Rates" at bounding box center [34, 140] width 32 height 6
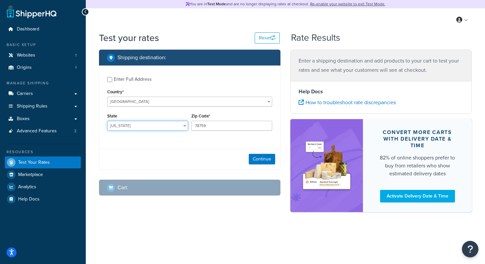
click at [138, 128] on select "[US_STATE] [US_STATE] [US_STATE] [US_STATE] [US_STATE] Armed Forces Americas Ar…" at bounding box center [147, 126] width 81 height 10
select select "NY"
click at [107, 121] on select "Alabama Alaska American Samoa Arizona Arkansas Armed Forces Americas Armed Forc…" at bounding box center [147, 126] width 81 height 10
drag, startPoint x: 220, startPoint y: 125, endPoint x: 141, endPoint y: 124, distance: 78.6
click at [141, 124] on div "State Alabama Alaska American Samoa Arizona Arkansas Armed Forces Americas Arme…" at bounding box center [190, 123] width 168 height 24
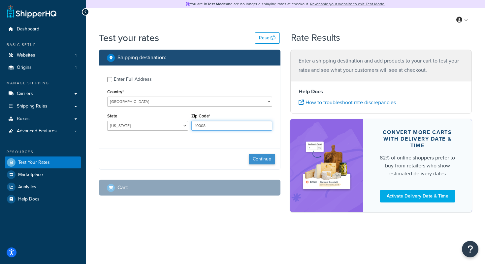
type input "10008"
click at [260, 159] on button "Continue" at bounding box center [262, 159] width 26 height 11
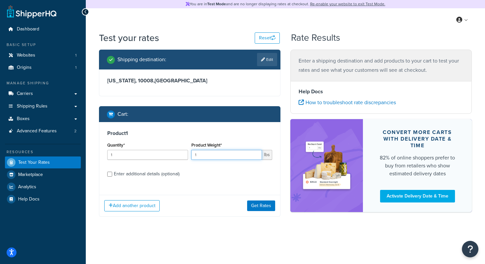
drag, startPoint x: 228, startPoint y: 156, endPoint x: 168, endPoint y: 156, distance: 60.4
click at [168, 156] on div "Quantity* 1 Product Weight* 1 lbs" at bounding box center [190, 152] width 168 height 24
type input ".6"
click at [210, 183] on div "Product 1 Quantity* 1 Product Weight* .6 lbs Enter additional details (optional)" at bounding box center [189, 156] width 181 height 68
click at [257, 207] on button "Get Rates" at bounding box center [261, 205] width 28 height 11
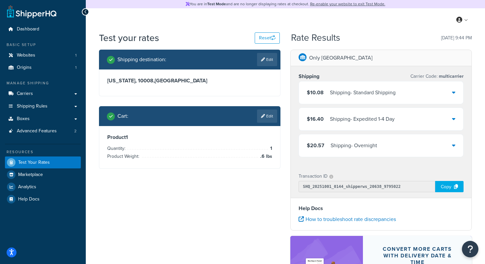
click at [437, 94] on div "$10.08 Shipping - Standard Shipping" at bounding box center [381, 92] width 164 height 22
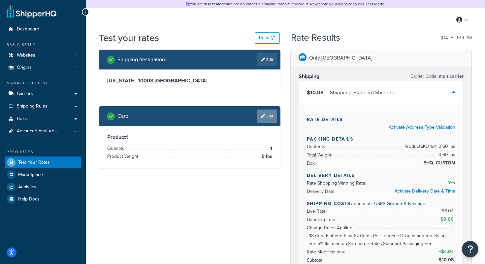
click at [271, 117] on link "Edit" at bounding box center [267, 115] width 20 height 13
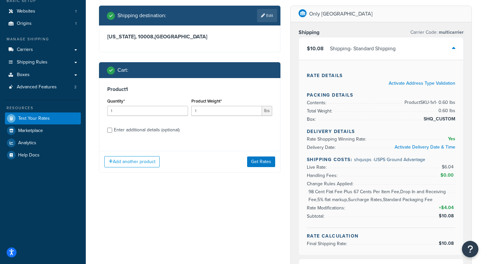
scroll to position [65, 0]
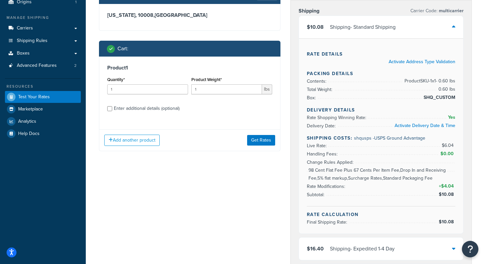
click at [136, 109] on div "Enter additional details (optional)" at bounding box center [147, 108] width 66 height 9
click at [112, 109] on input "Enter additional details (optional)" at bounding box center [109, 108] width 5 height 5
checkbox input "true"
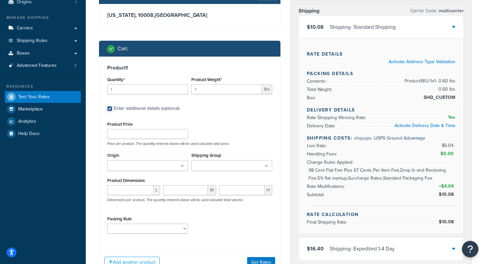
scroll to position [73, 0]
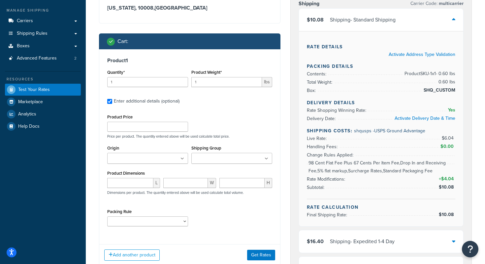
click at [216, 159] on input "Shipping Group" at bounding box center [223, 158] width 58 height 7
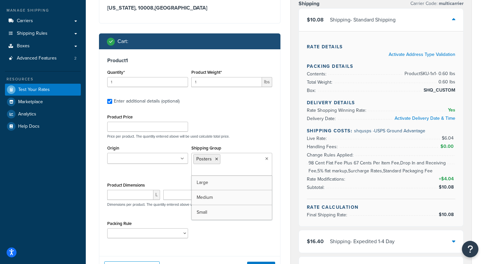
click at [257, 117] on div "Product Price Price per product. The quantity entered above will be used calcul…" at bounding box center [190, 125] width 168 height 26
click at [217, 159] on icon at bounding box center [216, 159] width 3 height 4
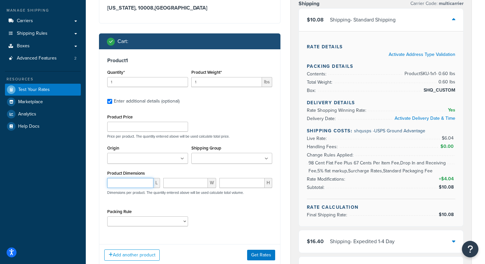
click at [128, 180] on input "number" at bounding box center [130, 183] width 46 height 10
type input "15"
click at [189, 181] on input "number" at bounding box center [185, 183] width 45 height 10
type input "11.5"
click at [252, 185] on input "number" at bounding box center [242, 183] width 45 height 10
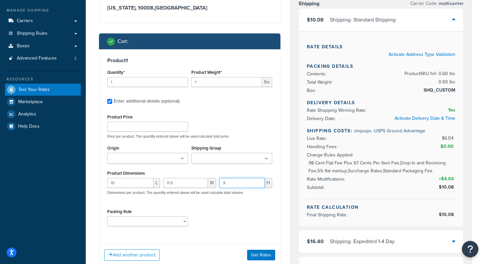
type input "9"
click at [249, 211] on div "Packing Rule Poster Small Items Packing Rule Wall Sign Packing Rule Waste Baske…" at bounding box center [190, 219] width 168 height 24
click at [264, 255] on button "Get Rates" at bounding box center [261, 254] width 28 height 11
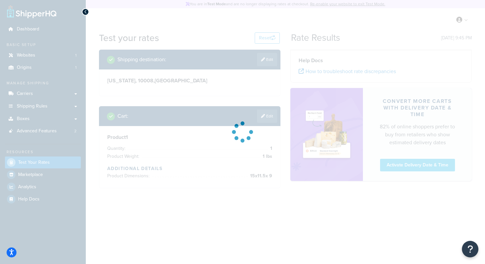
scroll to position [0, 0]
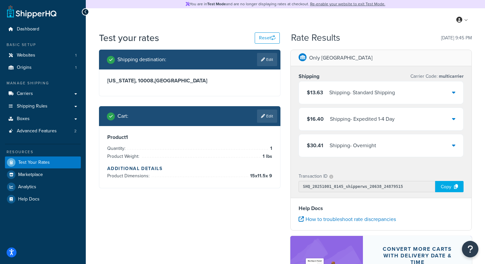
click at [429, 87] on div "$13.63 Shipping - Standard Shipping" at bounding box center [381, 92] width 164 height 22
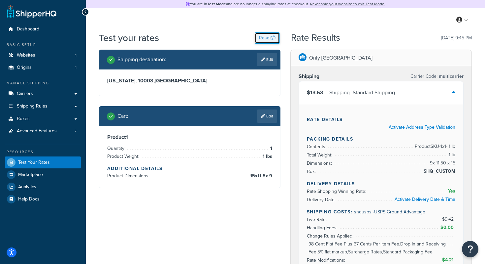
click at [267, 36] on button "Reset" at bounding box center [267, 37] width 25 height 11
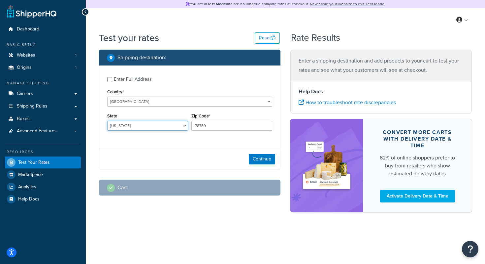
click at [141, 125] on select "Alabama Alaska American Samoa Arizona Arkansas Armed Forces Americas Armed Forc…" at bounding box center [147, 126] width 81 height 10
select select "NY"
click at [107, 121] on select "Alabama Alaska American Samoa Arizona Arkansas Armed Forces Americas Armed Forc…" at bounding box center [147, 126] width 81 height 10
drag, startPoint x: 209, startPoint y: 123, endPoint x: 155, endPoint y: 121, distance: 54.5
click at [155, 121] on div "State Alabama Alaska American Samoa Arizona Arkansas Armed Forces Americas Arme…" at bounding box center [190, 123] width 168 height 24
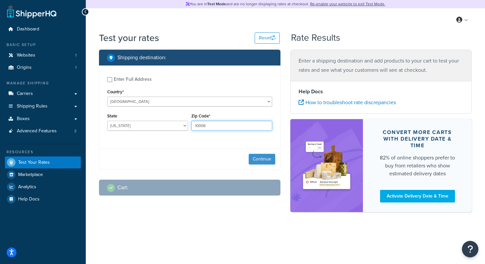
type input "10008"
click at [258, 156] on button "Continue" at bounding box center [262, 159] width 26 height 11
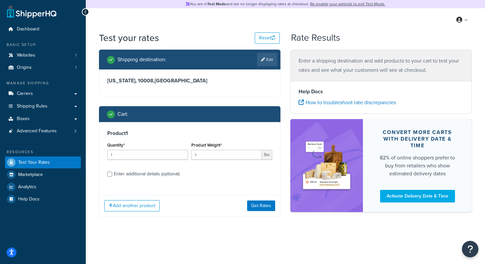
click at [147, 173] on div "Enter additional details (optional)" at bounding box center [147, 173] width 66 height 9
click at [112, 173] on input "Enter additional details (optional)" at bounding box center [109, 173] width 5 height 5
checkbox input "true"
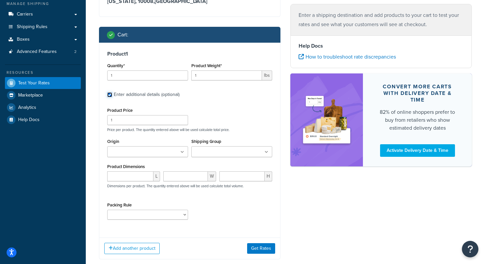
scroll to position [89, 0]
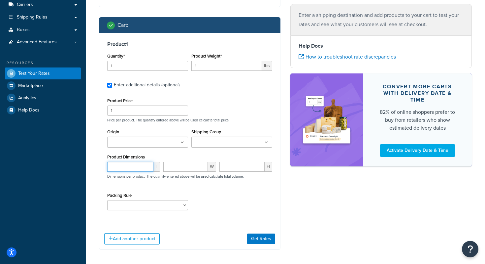
click at [135, 167] on input "number" at bounding box center [130, 166] width 46 height 10
click at [145, 203] on select "Poster Small Items Packing Rule Wall Sign Packing Rule Waste Basket Packing Rule" at bounding box center [147, 205] width 81 height 10
select select "88127"
click at [107, 200] on select "Poster Small Items Packing Rule Wall Sign Packing Rule Waste Basket Packing Rule" at bounding box center [147, 205] width 81 height 10
click at [265, 193] on div "Packing Rule Poster Small Items Packing Rule Wall Sign Packing Rule Waste Baske…" at bounding box center [190, 203] width 168 height 24
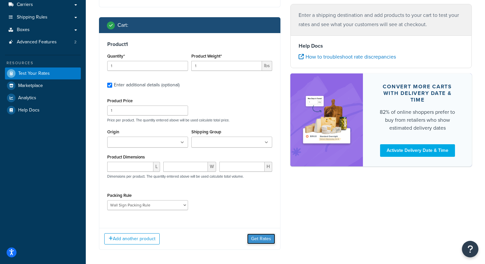
click at [263, 239] on button "Get Rates" at bounding box center [261, 238] width 28 height 11
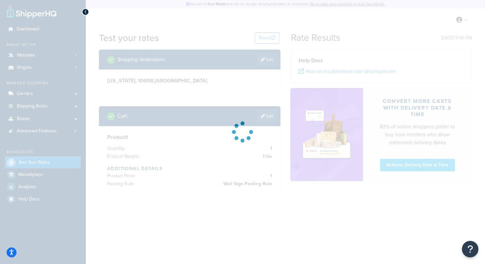
scroll to position [0, 0]
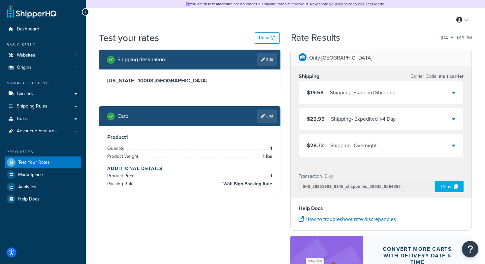
click at [376, 87] on div "$19.58 Shipping - Standard Shipping" at bounding box center [381, 92] width 164 height 22
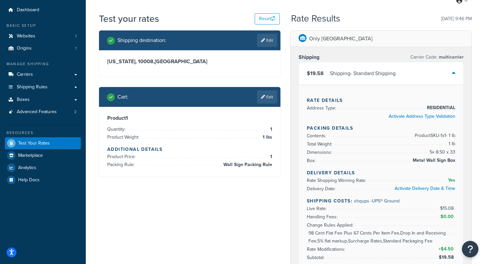
scroll to position [22, 0]
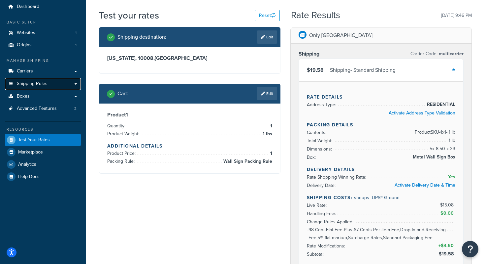
click at [31, 84] on span "Shipping Rules" at bounding box center [32, 84] width 31 height 6
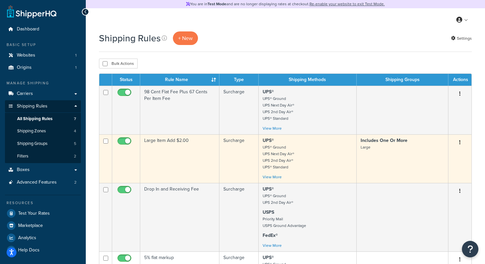
click at [187, 159] on td "Large Item Add $2.00" at bounding box center [179, 158] width 79 height 49
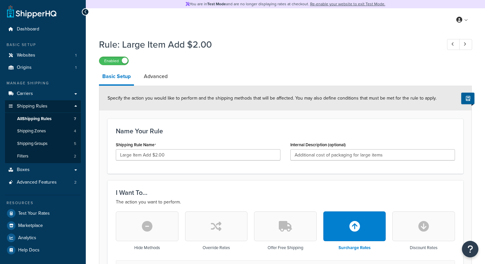
select select "ITEM"
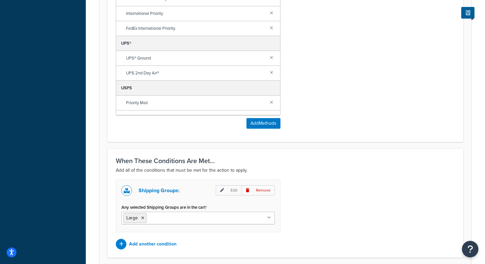
scroll to position [533, 0]
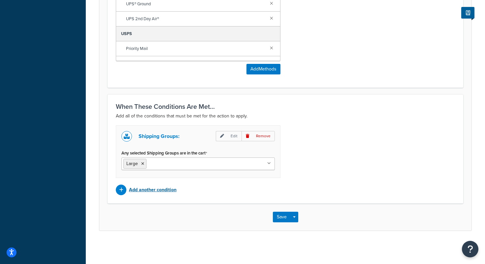
click at [158, 192] on p "Add another condition" at bounding box center [153, 189] width 48 height 9
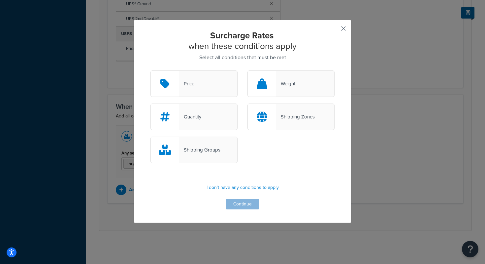
click at [335, 30] on button "button" at bounding box center [334, 31] width 2 height 2
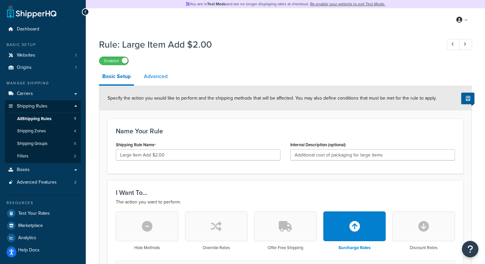
click at [157, 82] on link "Advanced" at bounding box center [156, 76] width 30 height 16
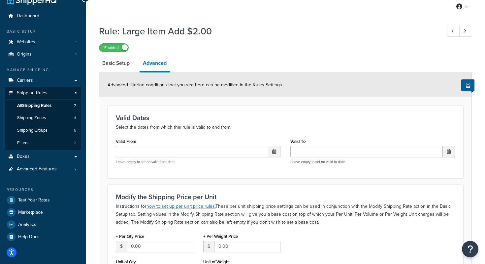
scroll to position [12, 0]
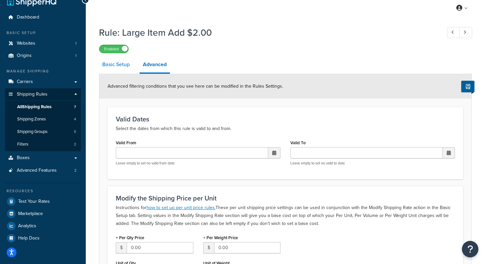
click at [115, 68] on link "Basic Setup" at bounding box center [116, 64] width 34 height 16
select select "ITEM"
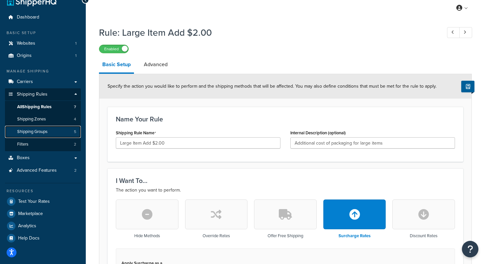
click at [38, 131] on span "Shipping Groups" at bounding box center [32, 132] width 30 height 6
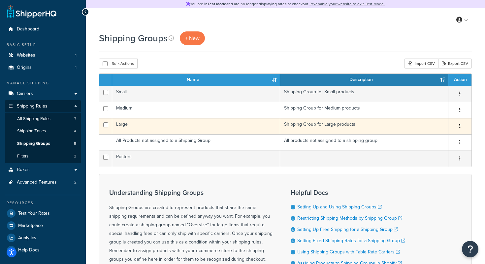
click at [146, 123] on td "Large" at bounding box center [196, 126] width 168 height 16
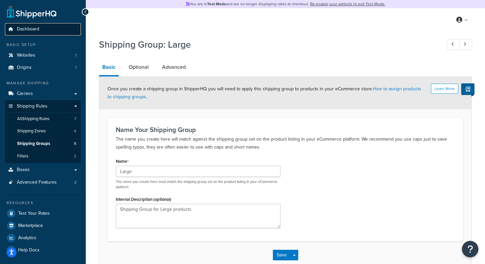
click at [37, 33] on link "Dashboard" at bounding box center [43, 29] width 76 height 12
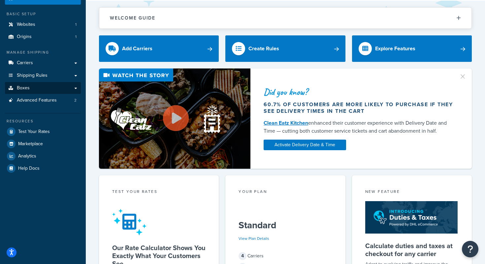
scroll to position [33, 0]
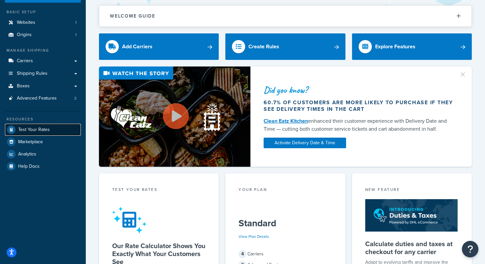
click at [50, 130] on link "Test Your Rates" at bounding box center [43, 130] width 76 height 12
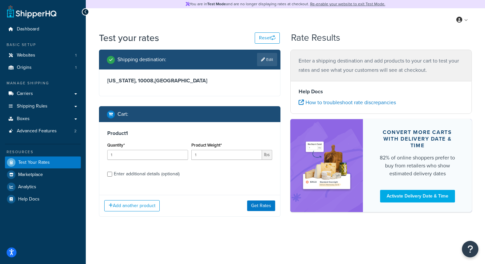
click at [147, 173] on div "Enter additional details (optional)" at bounding box center [147, 173] width 66 height 9
click at [112, 173] on input "Enter additional details (optional)" at bounding box center [109, 173] width 5 height 5
checkbox input "true"
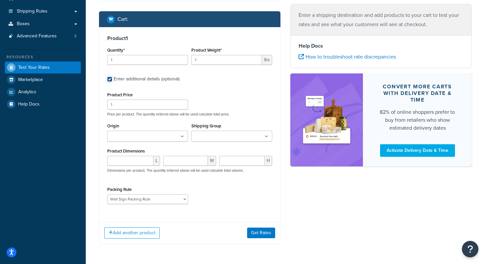
scroll to position [118, 0]
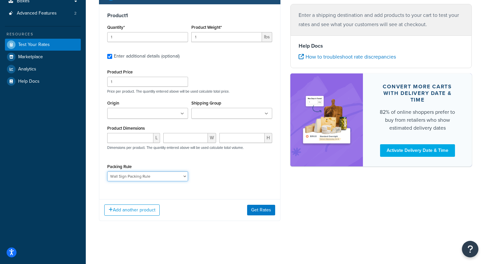
click at [151, 173] on select "Poster Small Items Packing Rule Wall Sign Packing Rule Waste Basket Packing Rule" at bounding box center [147, 176] width 81 height 10
select select "88128"
click at [107, 171] on select "Poster Small Items Packing Rule Wall Sign Packing Rule Waste Basket Packing Rule" at bounding box center [147, 176] width 81 height 10
drag, startPoint x: 206, startPoint y: 36, endPoint x: 188, endPoint y: 33, distance: 18.1
click at [188, 33] on div "Quantity* 1 Product Weight* 1 lbs" at bounding box center [190, 35] width 168 height 24
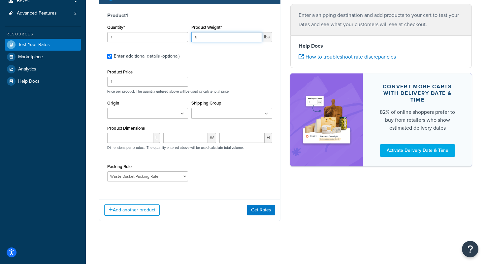
type input "8"
click at [247, 57] on label "Enter additional details (optional)" at bounding box center [193, 55] width 159 height 11
click at [112, 57] on input "Enter additional details (optional)" at bounding box center [109, 56] width 5 height 5
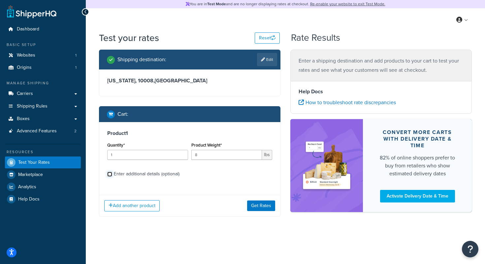
scroll to position [0, 0]
click at [171, 172] on div "Enter additional details (optional)" at bounding box center [147, 173] width 66 height 9
click at [112, 172] on input "Enter additional details (optional)" at bounding box center [109, 173] width 5 height 5
checkbox input "true"
select select "88128"
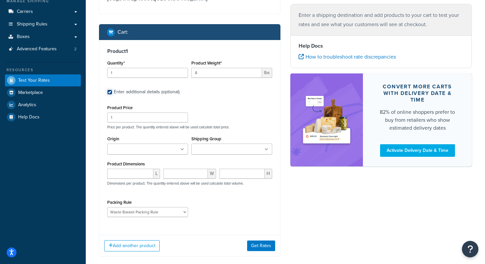
scroll to position [84, 0]
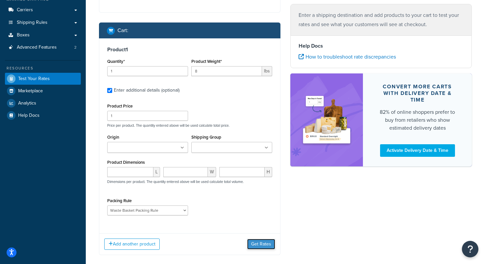
click at [260, 244] on button "Get Rates" at bounding box center [261, 243] width 28 height 11
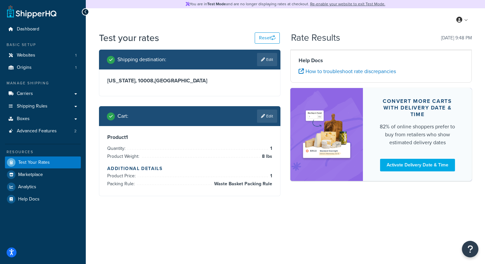
scroll to position [0, 0]
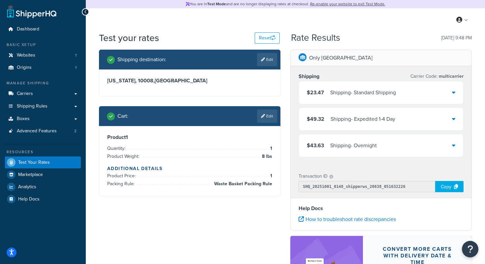
click at [362, 95] on div "Shipping - Standard Shipping" at bounding box center [364, 92] width 66 height 9
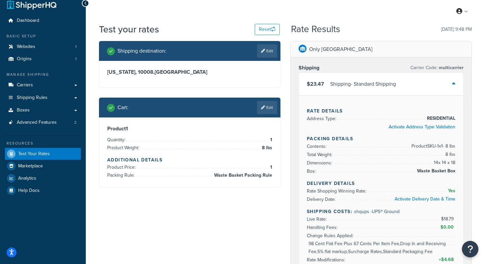
scroll to position [9, 0]
click at [454, 83] on icon at bounding box center [453, 83] width 3 height 5
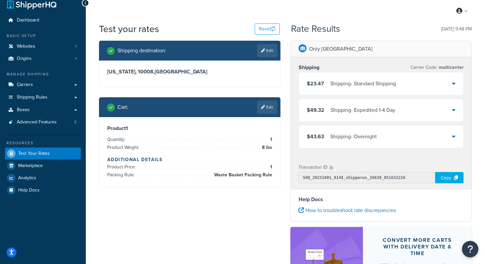
scroll to position [0, 0]
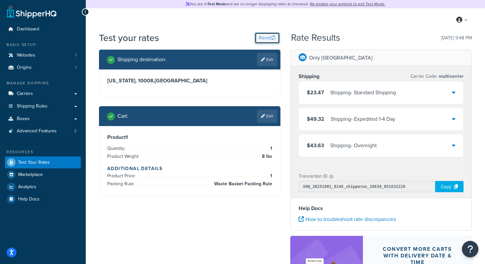
click at [268, 37] on button "Reset" at bounding box center [267, 37] width 25 height 11
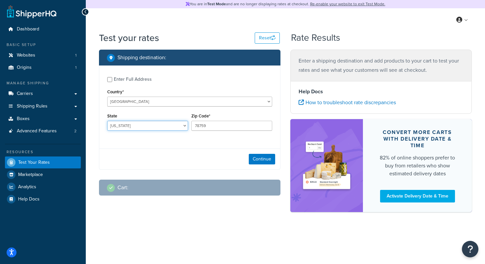
click at [139, 125] on select "[US_STATE] [US_STATE] [US_STATE] [US_STATE] [US_STATE] Armed Forces Americas Ar…" at bounding box center [147, 126] width 81 height 10
select select "NY"
click at [107, 121] on select "[US_STATE] [US_STATE] [US_STATE] [US_STATE] [US_STATE] Armed Forces Americas Ar…" at bounding box center [147, 126] width 81 height 10
drag, startPoint x: 214, startPoint y: 123, endPoint x: 167, endPoint y: 122, distance: 46.6
click at [167, 122] on div "State [US_STATE] [US_STATE] [US_STATE] [US_STATE] [US_STATE] Armed Forces Ameri…" at bounding box center [190, 123] width 168 height 24
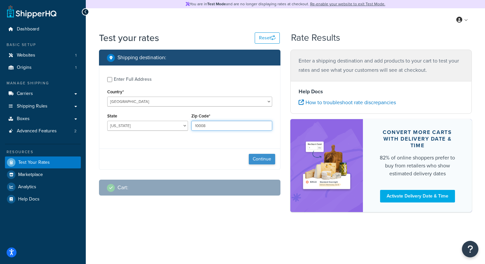
type input "10008"
click at [266, 159] on button "Continue" at bounding box center [262, 159] width 26 height 11
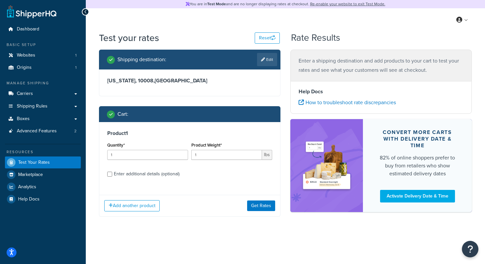
click at [131, 176] on div "Enter additional details (optional)" at bounding box center [147, 173] width 66 height 9
click at [112, 176] on input "Enter additional details (optional)" at bounding box center [109, 173] width 5 height 5
checkbox input "true"
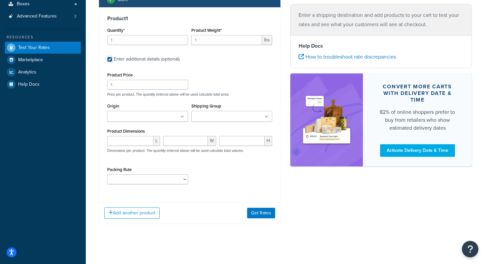
scroll to position [118, 0]
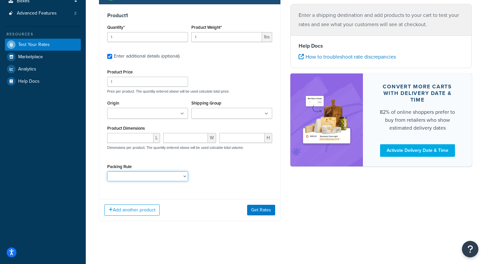
click at [143, 180] on select "Poster Small Items Packing Rule Wall Sign Packing Rule Waste Basket Packing Rule" at bounding box center [147, 176] width 81 height 10
select select "88128"
click at [107, 171] on select "Poster Small Items Packing Rule Wall Sign Packing Rule Waste Basket Packing Rule" at bounding box center [147, 176] width 81 height 10
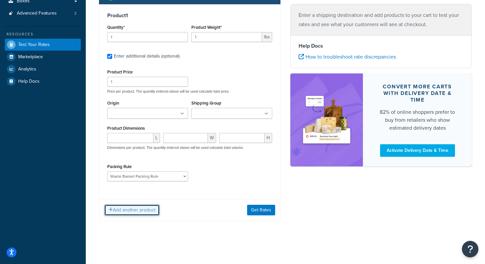
click at [144, 210] on button "Add another product" at bounding box center [131, 209] width 55 height 11
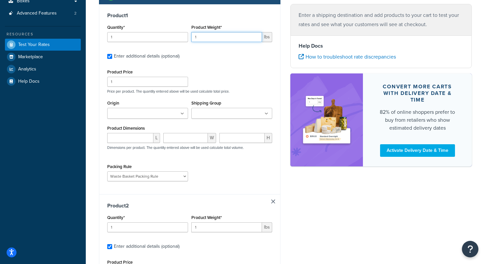
drag, startPoint x: 206, startPoint y: 34, endPoint x: 179, endPoint y: 34, distance: 27.4
click at [179, 34] on div "Quantity* 1 Product Weight* 1 lbs" at bounding box center [190, 35] width 168 height 24
type input "8"
click at [223, 65] on div "Product 1 Quantity* 1 Product Weight* 8 lbs Enter additional details (optional)…" at bounding box center [189, 99] width 181 height 190
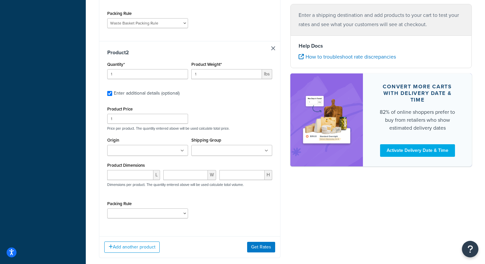
scroll to position [283, 0]
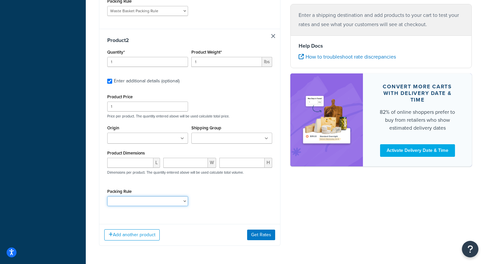
click at [150, 197] on select "Poster Small Items Packing Rule Wall Sign Packing Rule Waste Basket Packing Rule" at bounding box center [147, 201] width 81 height 10
select select "88124"
click at [107, 196] on select "Poster Small Items Packing Rule Wall Sign Packing Rule Waste Basket Packing Rule" at bounding box center [147, 201] width 81 height 10
click at [259, 235] on button "Get Rates" at bounding box center [261, 234] width 28 height 11
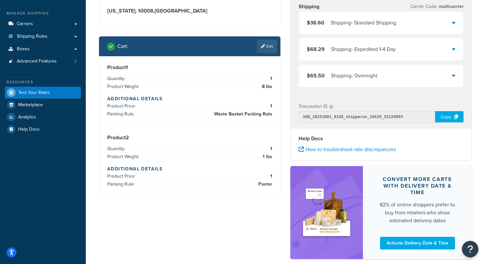
scroll to position [0, 0]
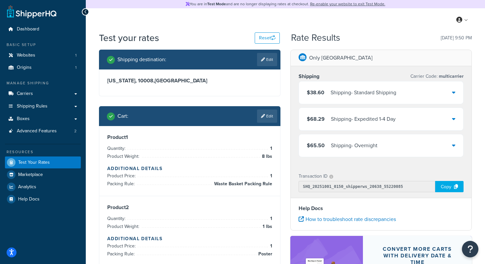
click at [385, 91] on div "Shipping - Standard Shipping" at bounding box center [364, 92] width 66 height 9
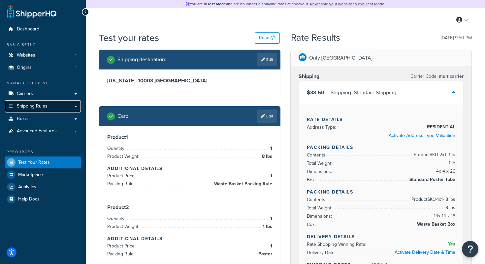
click at [39, 106] on span "Shipping Rules" at bounding box center [32, 106] width 31 height 6
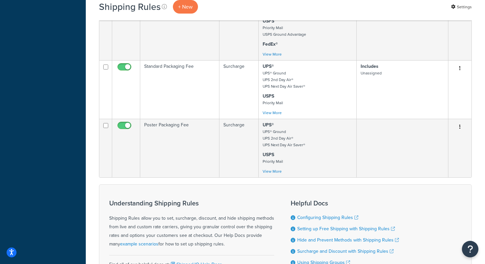
scroll to position [329, 0]
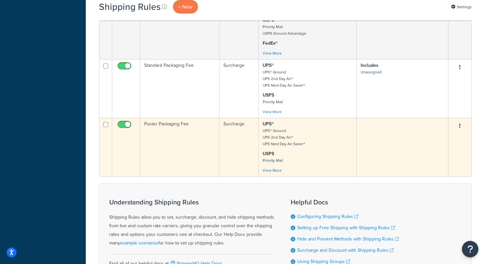
click at [151, 133] on td "Poster Packaging Fee" at bounding box center [179, 147] width 79 height 58
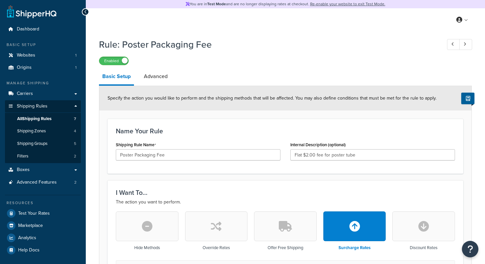
select select "SHIPPING_GROUP"
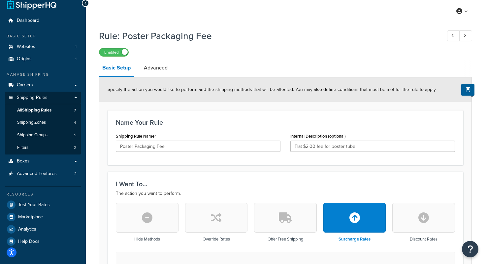
scroll to position [8, 0]
click at [157, 70] on link "Advanced" at bounding box center [156, 68] width 30 height 16
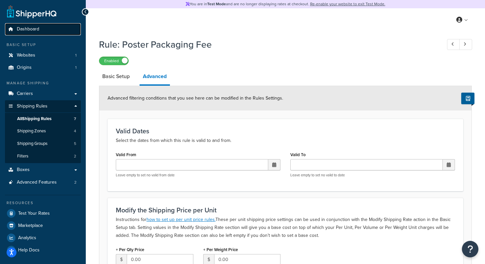
click at [28, 32] on span "Dashboard" at bounding box center [28, 29] width 22 height 6
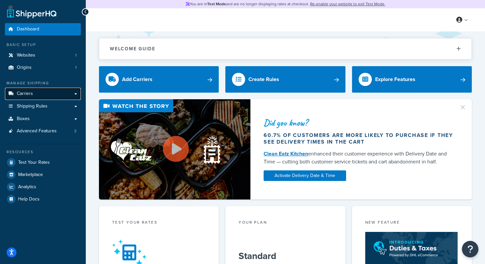
click at [32, 92] on span "Carriers" at bounding box center [25, 94] width 16 height 6
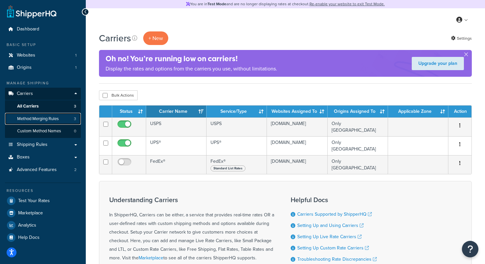
click at [47, 121] on span "Method Merging Rules" at bounding box center [38, 119] width 42 height 6
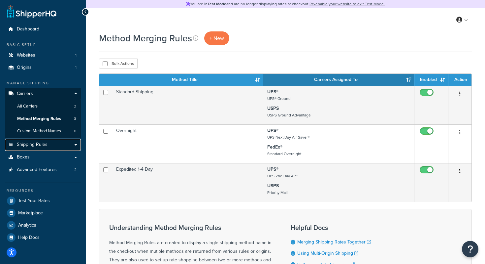
click at [40, 142] on span "Shipping Rules" at bounding box center [32, 145] width 31 height 6
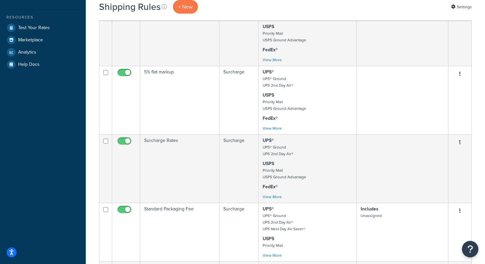
scroll to position [187, 0]
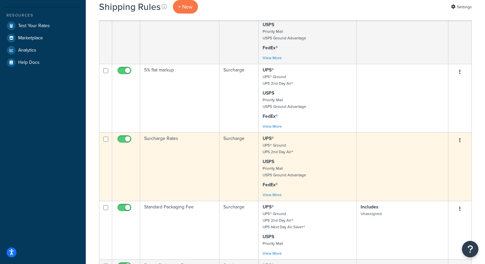
click at [156, 154] on td "Surcharge Rates" at bounding box center [179, 166] width 79 height 68
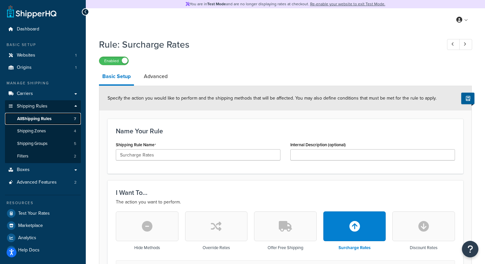
click at [32, 118] on span "All Shipping Rules" at bounding box center [34, 119] width 34 height 6
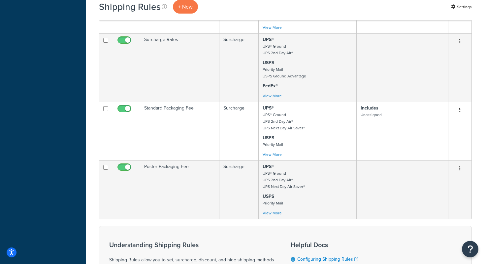
scroll to position [289, 0]
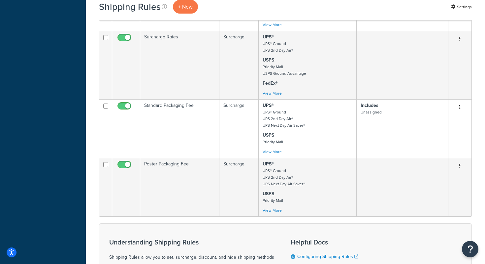
click at [220, 12] on div "Shipping Rules + New Settings" at bounding box center [285, 7] width 373 height 14
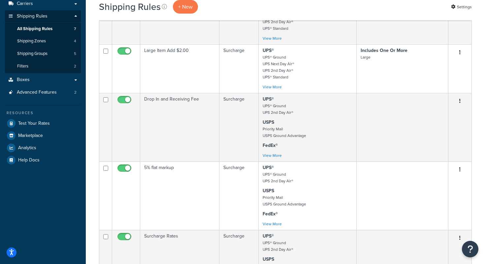
scroll to position [0, 0]
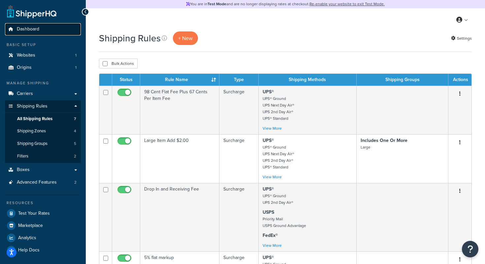
click at [40, 26] on link "Dashboard" at bounding box center [43, 29] width 76 height 12
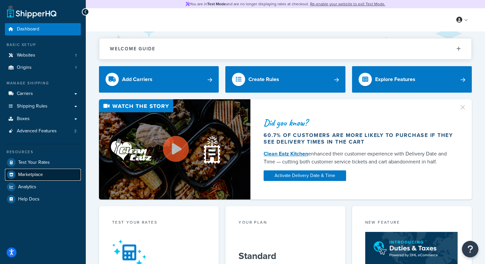
click at [29, 173] on span "Marketplace" at bounding box center [30, 175] width 25 height 6
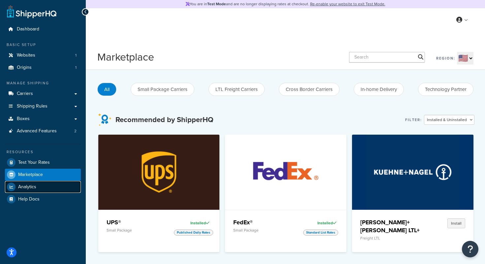
click at [28, 191] on link "Analytics" at bounding box center [43, 187] width 76 height 12
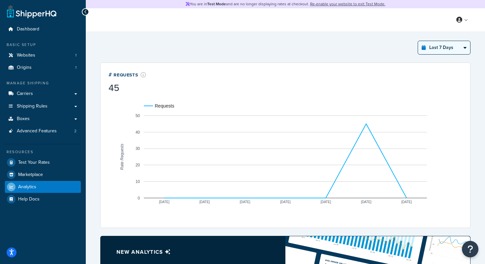
click at [445, 50] on select "Last 24 Hours Last 7 Days Last 30 Days Last 3 Months Last 6 Months Last 12 Mont…" at bounding box center [444, 47] width 52 height 13
click at [418, 41] on select "Last 24 Hours Last 7 Days Last 30 Days Last 3 Months Last 6 Months Last 12 Mont…" at bounding box center [444, 47] width 52 height 13
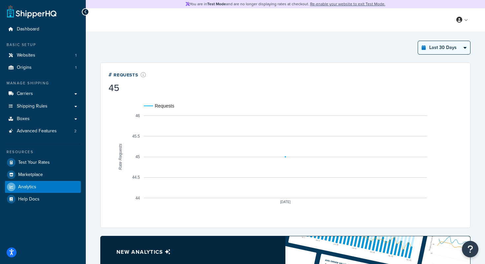
click at [448, 46] on select "Last 24 Hours Last 7 Days Last 30 Days Last 3 Months Last 6 Months Last 12 Mont…" at bounding box center [444, 47] width 52 height 13
click at [418, 41] on select "Last 24 Hours Last 7 Days Last 30 Days Last 3 Months Last 6 Months Last 12 Mont…" at bounding box center [444, 47] width 52 height 13
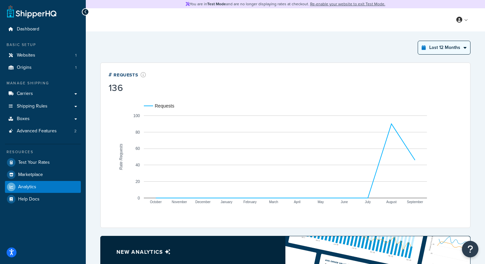
click at [447, 48] on select "Last 24 Hours Last 7 Days Last 30 Days Last 3 Months Last 6 Months Last 12 Mont…" at bounding box center [444, 47] width 52 height 13
select select "last_24_hours"
click at [418, 41] on select "Last 24 Hours Last 7 Days Last 30 Days Last 3 Months Last 6 Months Last 12 Mont…" at bounding box center [444, 47] width 52 height 13
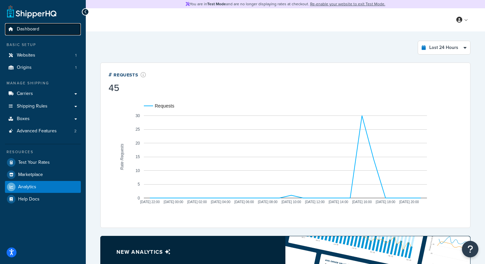
click at [34, 31] on span "Dashboard" at bounding box center [28, 29] width 22 height 6
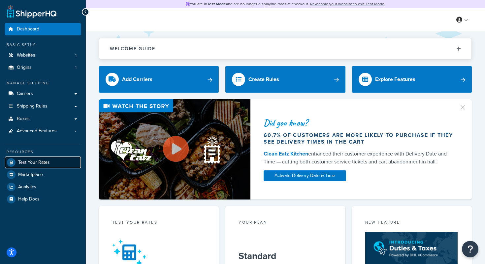
click at [35, 163] on span "Test Your Rates" at bounding box center [34, 163] width 32 height 6
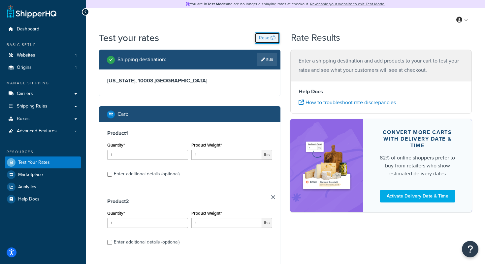
click at [264, 38] on button "Reset" at bounding box center [267, 37] width 25 height 11
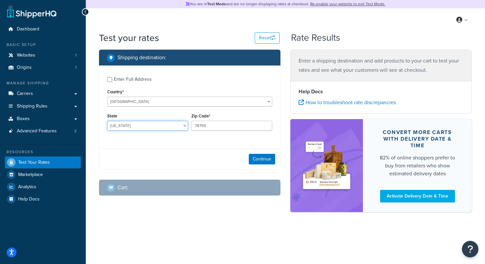
click at [134, 125] on select "Alabama Alaska American Samoa Arizona Arkansas Armed Forces Americas Armed Forc…" at bounding box center [147, 126] width 81 height 10
select select "NY"
click at [107, 121] on select "Alabama Alaska American Samoa Arizona Arkansas Armed Forces Americas Armed Forc…" at bounding box center [147, 126] width 81 height 10
drag, startPoint x: 215, startPoint y: 126, endPoint x: 161, endPoint y: 124, distance: 53.2
click at [161, 124] on div "State Alabama Alaska American Samoa Arizona Arkansas Armed Forces Americas Arme…" at bounding box center [190, 123] width 168 height 24
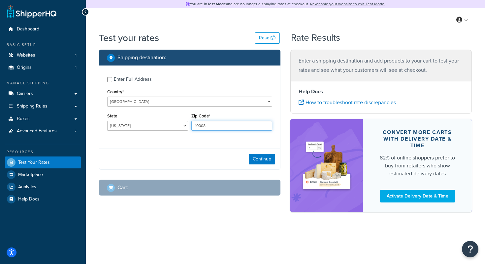
type input "10008"
click at [164, 152] on div "Continue" at bounding box center [189, 158] width 181 height 21
click at [263, 161] on button "Continue" at bounding box center [262, 159] width 26 height 11
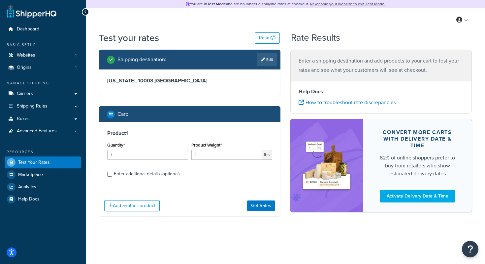
click at [130, 173] on div "Enter additional details (optional)" at bounding box center [147, 173] width 66 height 9
click at [112, 173] on input "Enter additional details (optional)" at bounding box center [109, 173] width 5 height 5
checkbox input "true"
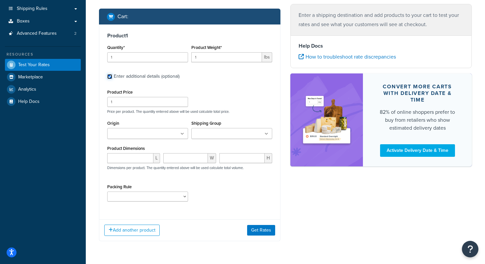
scroll to position [100, 0]
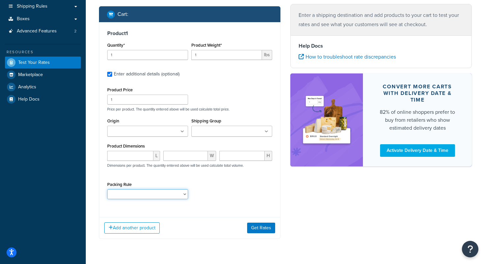
click at [145, 195] on select "Poster Small Items Packing Rule Wall Sign Packing Rule Waste Basket Packing Rule" at bounding box center [147, 194] width 81 height 10
select select "88124"
click at [107, 189] on select "Poster Small Items Packing Rule Wall Sign Packing Rule Waste Basket Packing Rule" at bounding box center [147, 194] width 81 height 10
click at [214, 182] on div "Packing Rule Poster Small Items Packing Rule Wall Sign Packing Rule Waste Baske…" at bounding box center [190, 192] width 168 height 24
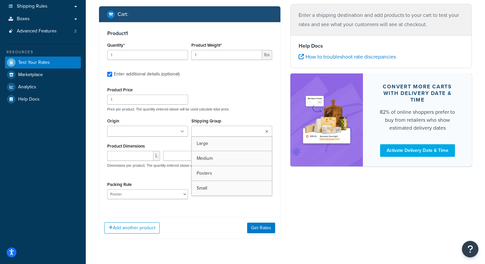
click at [219, 127] on ul at bounding box center [232, 130] width 81 height 11
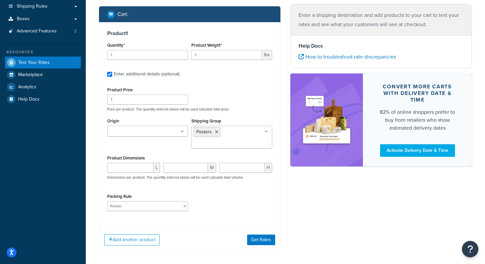
click at [211, 204] on div "Packing Rule Poster Small Items Packing Rule Wall Sign Packing Rule Waste Baske…" at bounding box center [190, 204] width 168 height 24
click at [209, 79] on div "Product 1 Quantity* 1 Product Weight* 1 lbs Enter additional details (optional)…" at bounding box center [189, 122] width 181 height 201
drag, startPoint x: 138, startPoint y: 55, endPoint x: 87, endPoint y: 49, distance: 51.9
click at [86, 50] on div "Test your rates Reset Rate Results Shipping destination : Edit New York, 10008 …" at bounding box center [286, 104] width 400 height 345
type input "6"
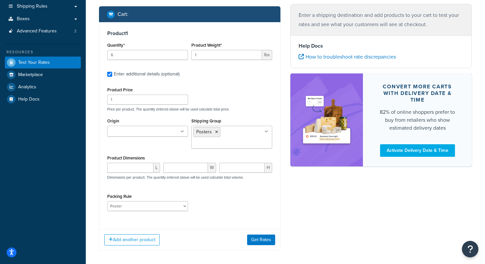
click at [226, 77] on label "Enter additional details (optional)" at bounding box center [193, 73] width 159 height 11
click at [112, 77] on input "Enter additional details (optional)" at bounding box center [109, 74] width 5 height 5
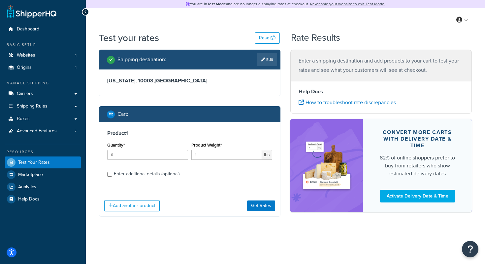
click at [168, 170] on div "Enter additional details (optional)" at bounding box center [147, 173] width 66 height 9
click at [112, 171] on input "Enter additional details (optional)" at bounding box center [109, 173] width 5 height 5
checkbox input "true"
select select "88124"
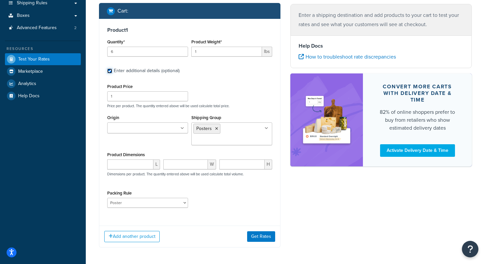
scroll to position [104, 0]
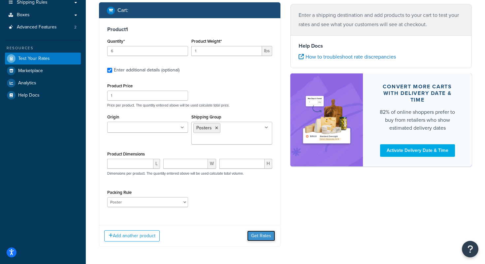
click at [263, 238] on button "Get Rates" at bounding box center [261, 235] width 28 height 11
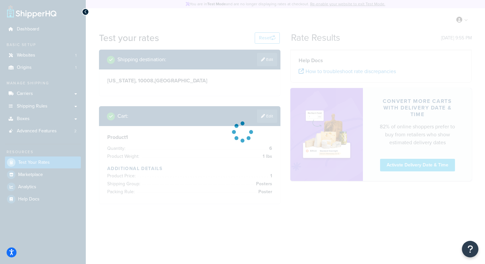
scroll to position [0, 0]
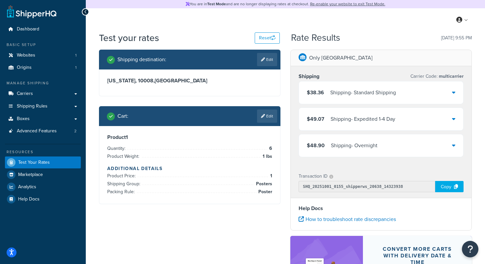
click at [386, 87] on div "$38.36 Shipping - Standard Shipping" at bounding box center [381, 92] width 164 height 22
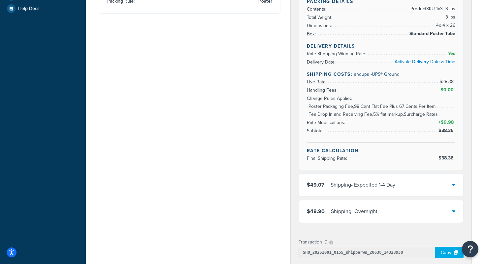
scroll to position [192, 0]
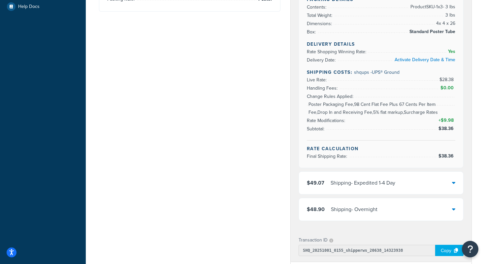
click at [376, 182] on div "Shipping - Expedited 1-4 Day" at bounding box center [363, 182] width 65 height 9
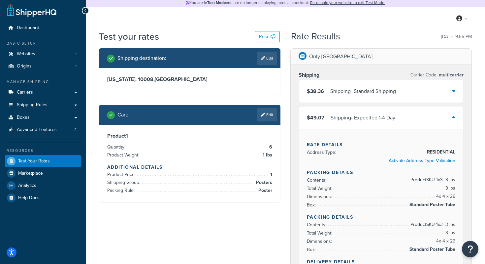
scroll to position [0, 0]
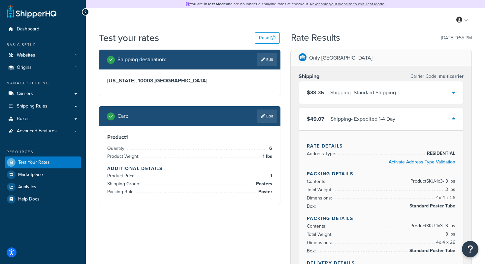
click at [362, 92] on div "Shipping - Standard Shipping" at bounding box center [364, 92] width 66 height 9
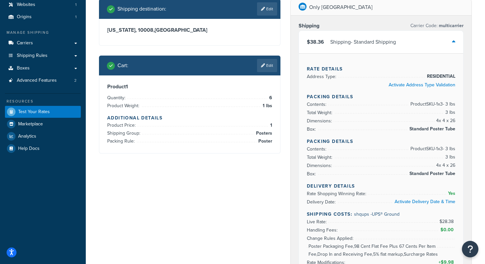
scroll to position [42, 0]
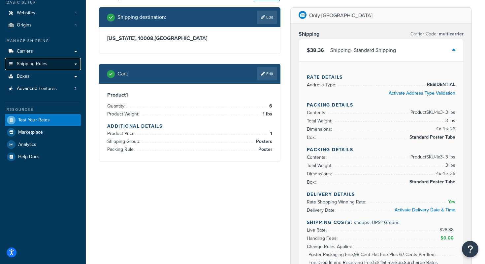
click at [36, 66] on span "Shipping Rules" at bounding box center [32, 64] width 31 height 6
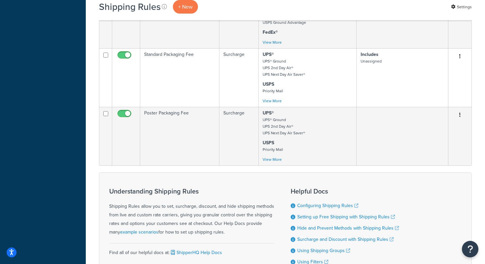
scroll to position [356, 0]
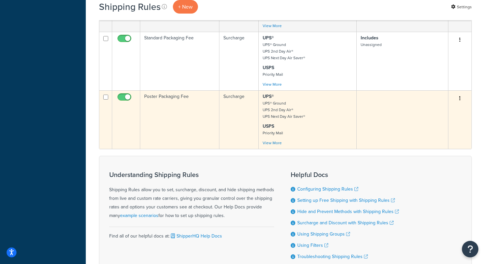
click at [165, 114] on td "Poster Packaging Fee" at bounding box center [179, 119] width 79 height 58
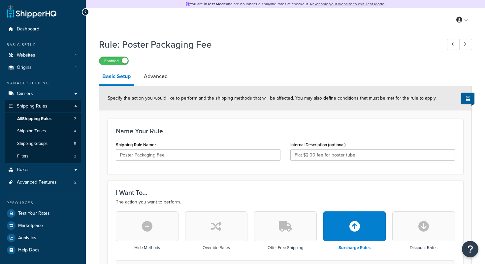
select select "SHIPPING_GROUP"
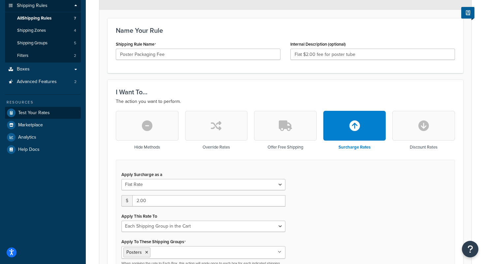
scroll to position [100, 0]
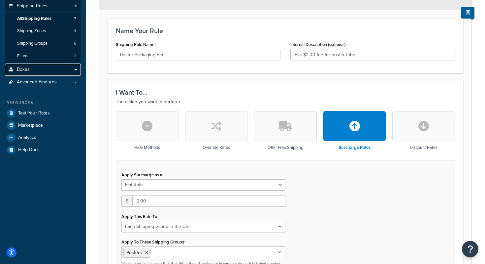
click at [43, 68] on link "Boxes" at bounding box center [43, 69] width 76 height 12
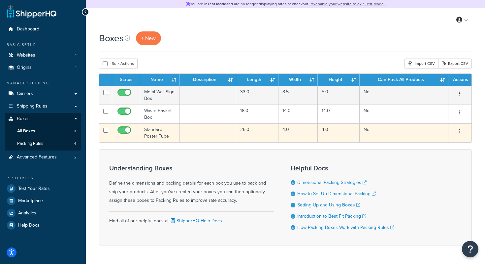
click at [151, 132] on td "Standard Poster Tube" at bounding box center [160, 132] width 40 height 19
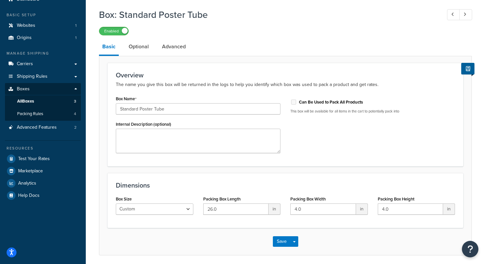
scroll to position [28, 0]
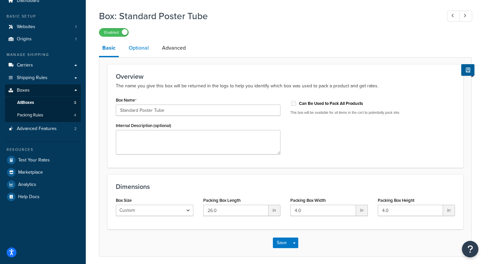
click at [133, 48] on link "Optional" at bounding box center [138, 48] width 27 height 16
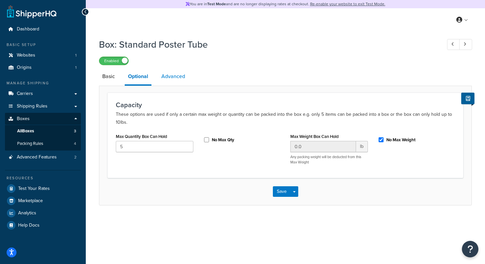
click at [175, 78] on link "Advanced" at bounding box center [173, 76] width 30 height 16
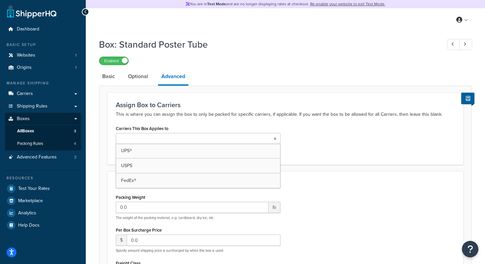
click at [175, 142] on ul at bounding box center [198, 138] width 165 height 11
click at [179, 121] on div "Assign Box to Carriers This is where you can assign the box to only be packed f…" at bounding box center [286, 128] width 356 height 72
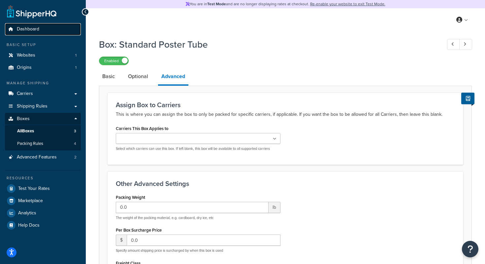
click at [34, 31] on span "Dashboard" at bounding box center [28, 29] width 22 height 6
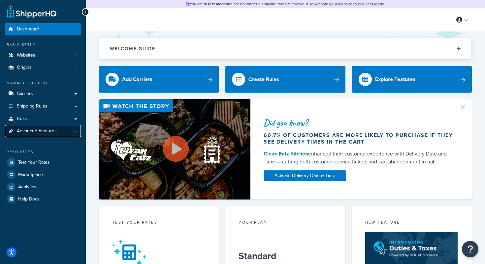
click at [29, 130] on span "Advanced Features" at bounding box center [37, 131] width 40 height 6
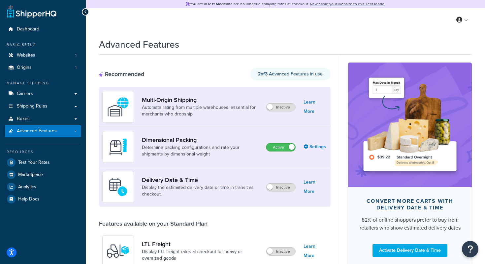
click at [85, 12] on icon at bounding box center [85, 12] width 3 height 5
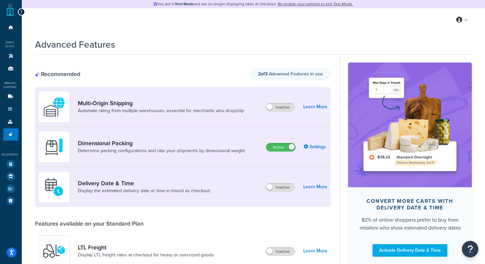
click at [22, 10] on icon at bounding box center [21, 12] width 3 height 5
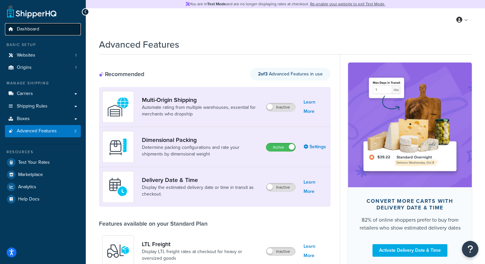
click at [29, 31] on span "Dashboard" at bounding box center [28, 29] width 22 height 6
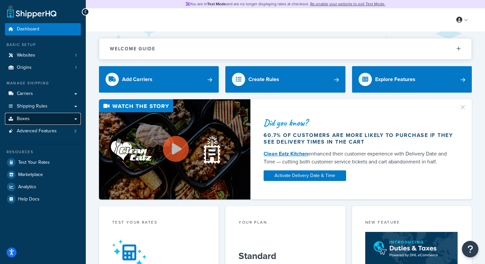
click at [42, 117] on link "Boxes" at bounding box center [43, 119] width 76 height 12
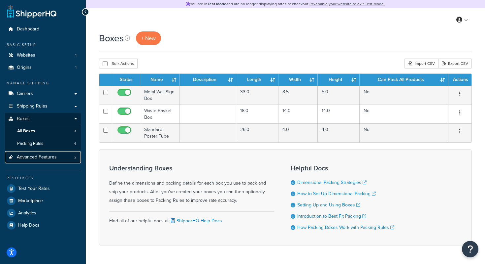
click at [47, 157] on span "Advanced Features" at bounding box center [37, 157] width 40 height 6
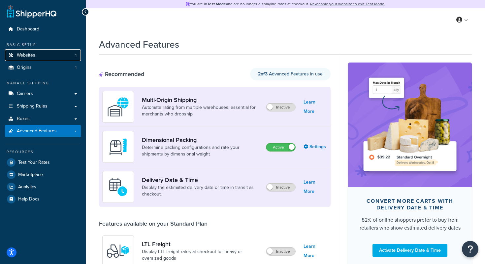
click at [48, 55] on link "Websites 1" at bounding box center [43, 55] width 76 height 12
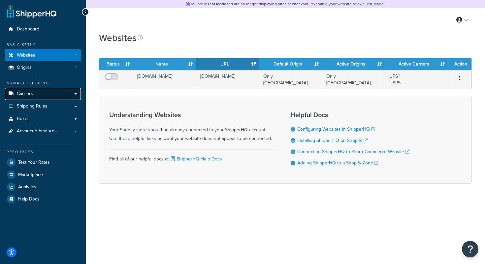
click at [41, 94] on link "Carriers" at bounding box center [43, 94] width 76 height 12
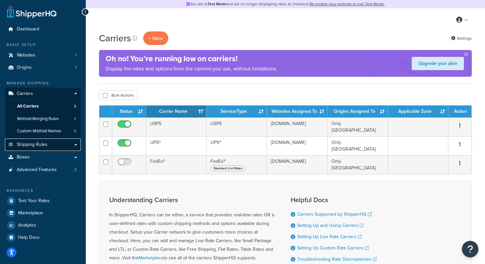
click at [49, 147] on link "Shipping Rules" at bounding box center [43, 144] width 76 height 12
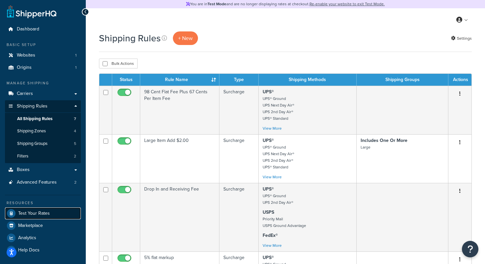
click at [41, 215] on span "Test Your Rates" at bounding box center [34, 213] width 32 height 6
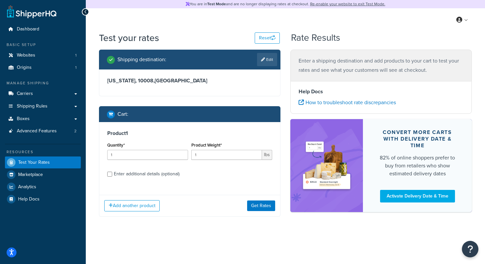
click at [125, 174] on div "Enter additional details (optional)" at bounding box center [147, 173] width 66 height 9
click at [112, 174] on input "Enter additional details (optional)" at bounding box center [109, 173] width 5 height 5
checkbox input "true"
select select "88124"
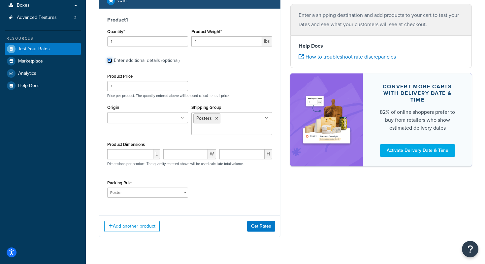
scroll to position [124, 0]
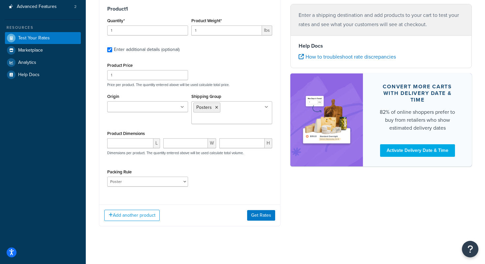
click at [260, 223] on div "Add another product Get Rates" at bounding box center [189, 214] width 181 height 21
click at [261, 215] on button "Get Rates" at bounding box center [261, 215] width 28 height 11
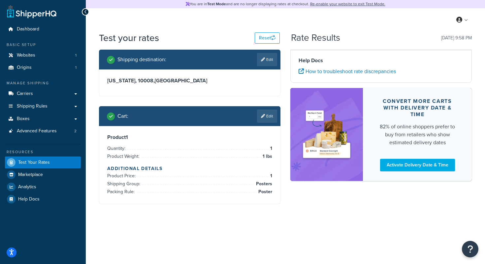
scroll to position [0, 0]
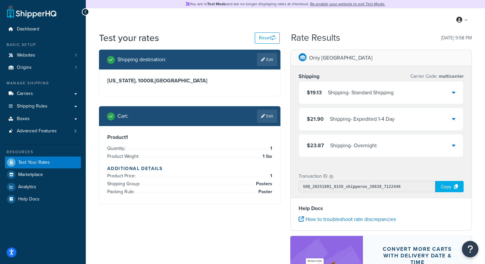
click at [363, 98] on div "$19.13 Shipping - Standard Shipping" at bounding box center [381, 92] width 164 height 22
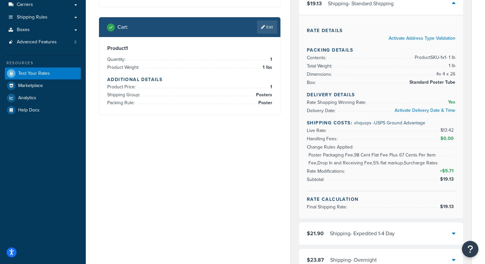
scroll to position [129, 0]
